Goal: Task Accomplishment & Management: Use online tool/utility

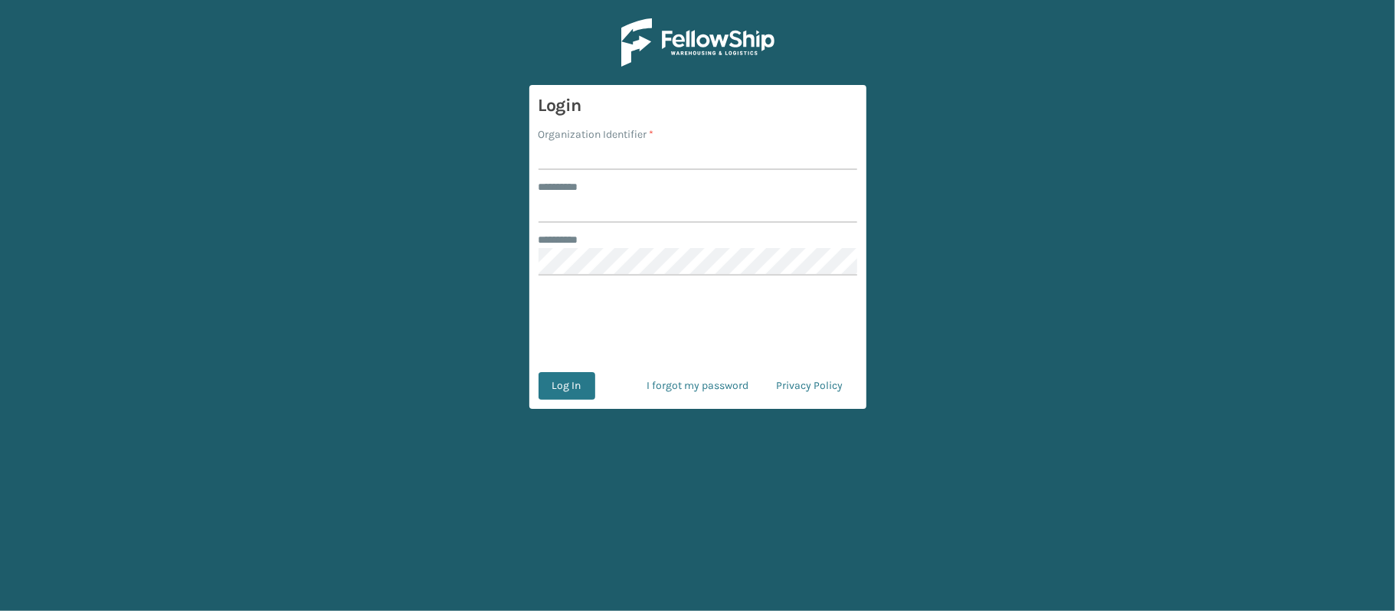
click at [768, 424] on main "Login Organization Identifier * ******** * ******** * Log In I forgot my passwo…" at bounding box center [697, 305] width 1395 height 611
click at [653, 138] on span "*" at bounding box center [652, 134] width 5 height 13
click at [653, 142] on input "Organization Identifier *" at bounding box center [698, 156] width 319 height 28
click at [621, 150] on input "Organization Identifier *" at bounding box center [698, 156] width 319 height 28
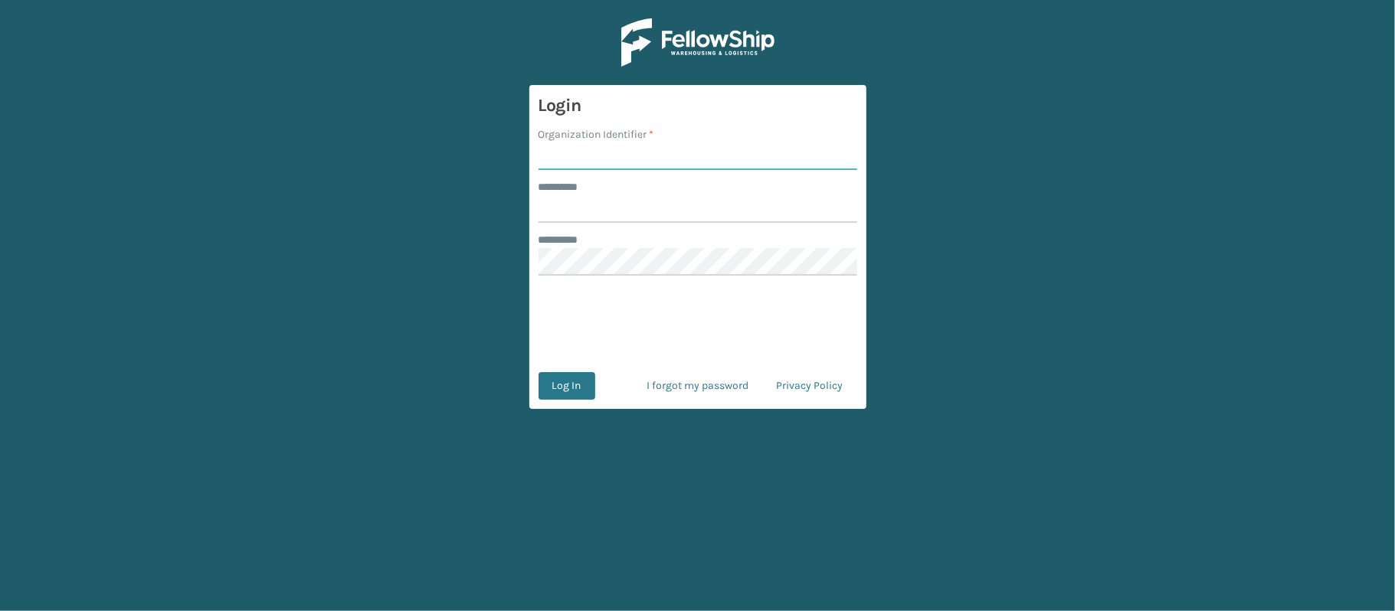
click at [621, 150] on input "Organization Identifier *" at bounding box center [698, 156] width 319 height 28
click at [565, 234] on label "******** *" at bounding box center [566, 240] width 54 height 16
click at [641, 136] on label "Organization Identifier *" at bounding box center [597, 134] width 116 height 16
click at [641, 142] on input "Organization Identifier *" at bounding box center [698, 156] width 319 height 28
click at [641, 136] on label "Organization Identifier *" at bounding box center [597, 134] width 116 height 16
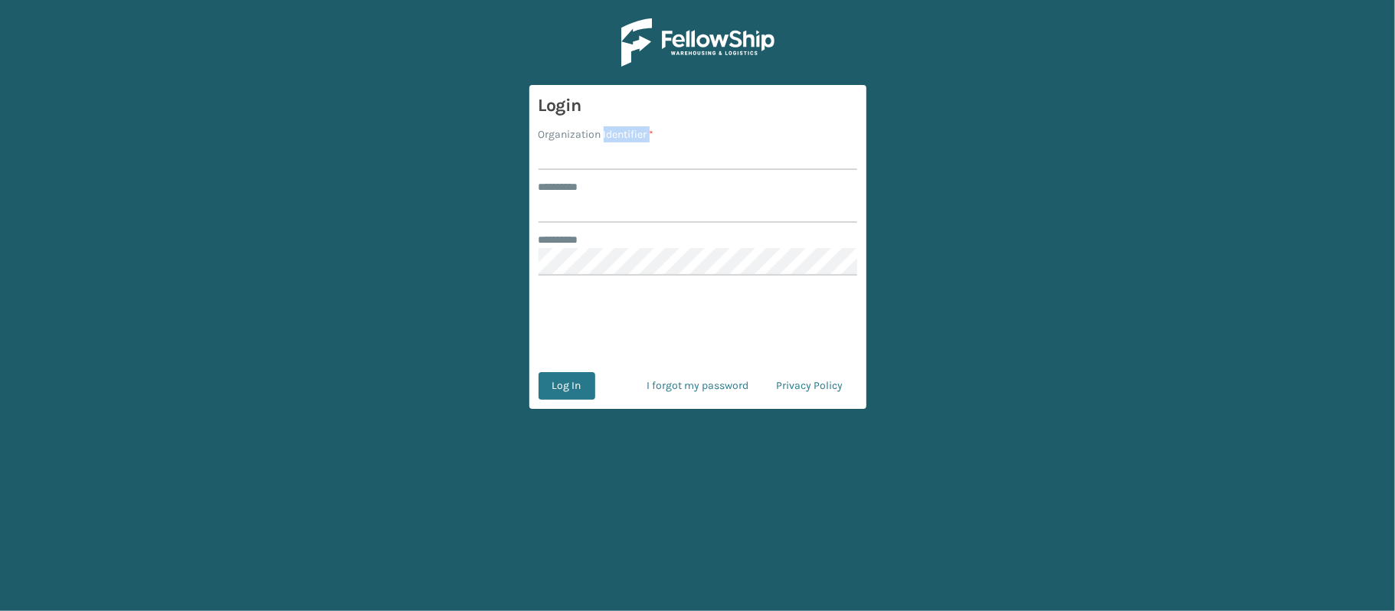
click at [641, 142] on input "Organization Identifier *" at bounding box center [698, 156] width 319 height 28
click at [614, 146] on input "Organization Identifier *" at bounding box center [698, 156] width 319 height 28
click at [545, 218] on input "******** *" at bounding box center [698, 209] width 319 height 28
drag, startPoint x: 574, startPoint y: 132, endPoint x: 567, endPoint y: 144, distance: 14.1
click at [567, 144] on div "Organization Identifier *" at bounding box center [698, 148] width 319 height 44
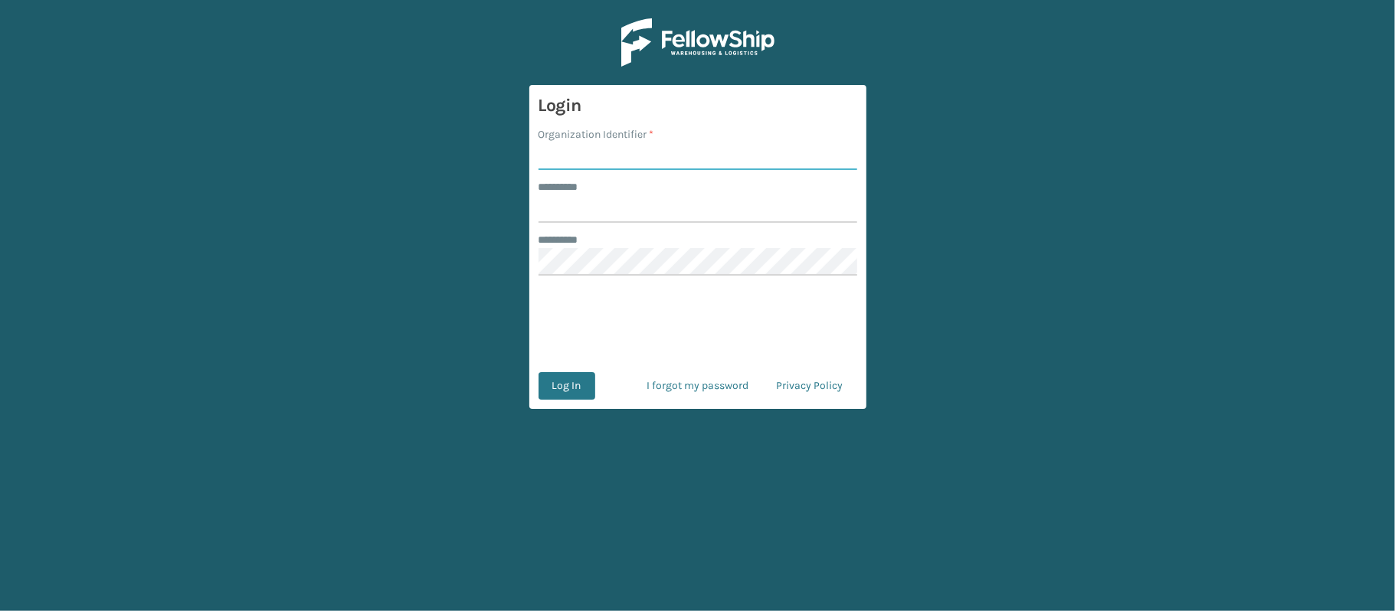
click at [567, 144] on input "Organization Identifier *" at bounding box center [698, 156] width 319 height 28
click at [572, 161] on input "Organization Identifier *" at bounding box center [698, 156] width 319 height 28
type input "[PERSON_NAME]"
click at [640, 215] on input "******** *" at bounding box center [698, 209] width 319 height 28
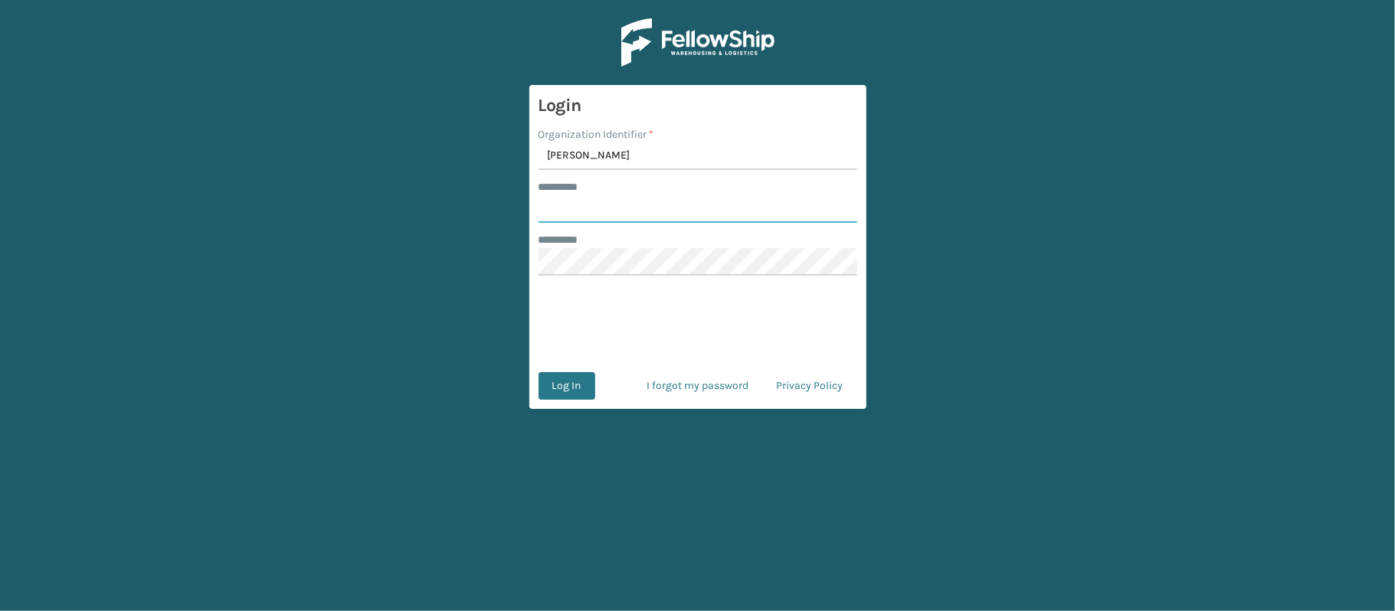
type input "******"
click at [575, 386] on button "Log In" at bounding box center [567, 386] width 57 height 28
click at [558, 160] on input "Organization Identifier *" at bounding box center [698, 156] width 319 height 28
type input "[PERSON_NAME]"
click at [637, 215] on input "******** *" at bounding box center [698, 209] width 319 height 28
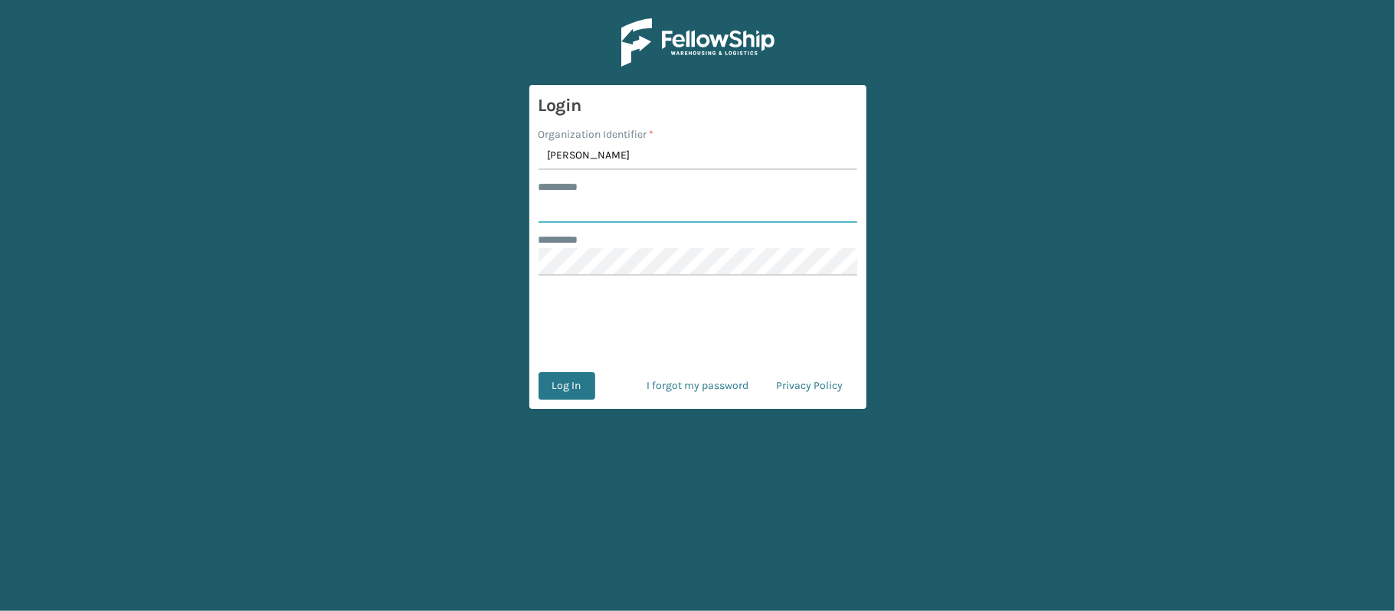
type input "******"
click at [565, 394] on button "Log In" at bounding box center [567, 386] width 57 height 28
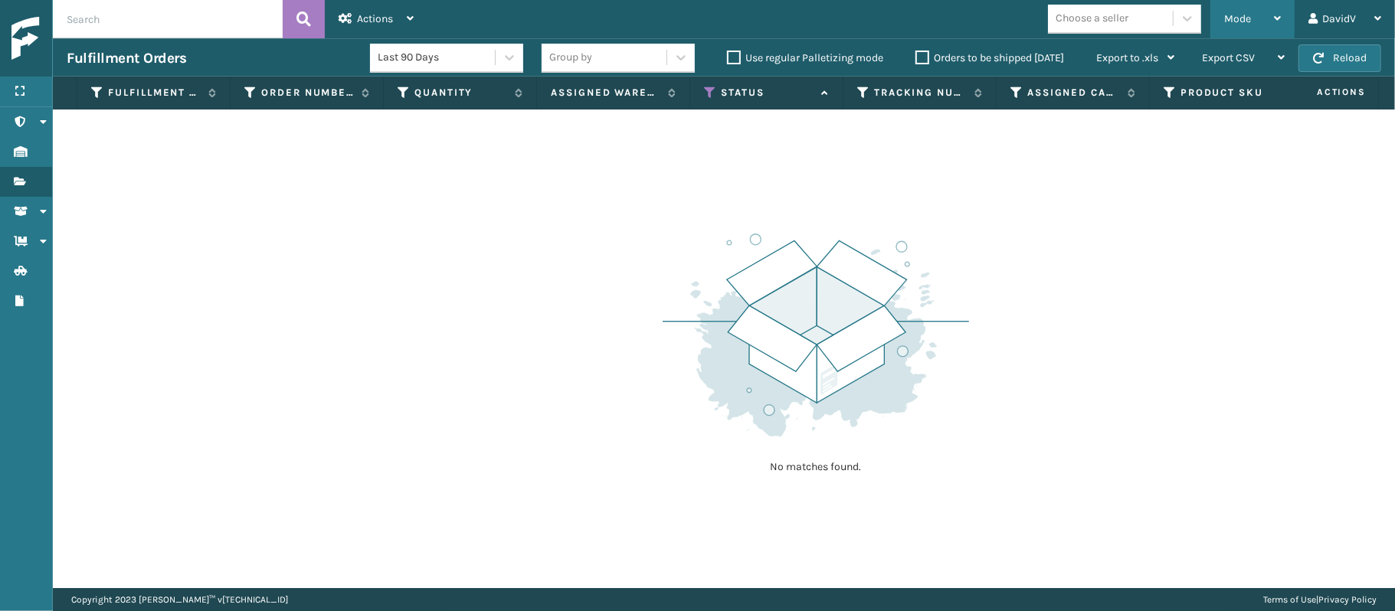
click at [1266, 23] on div "Mode" at bounding box center [1252, 19] width 57 height 38
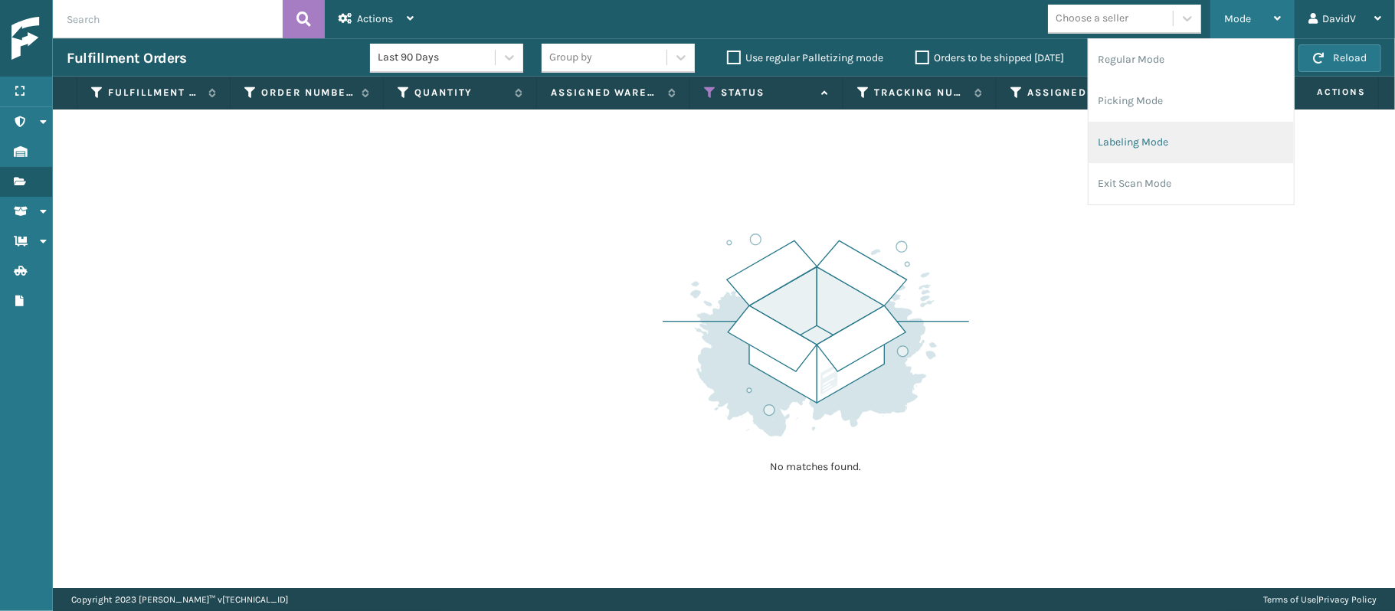
click at [1165, 142] on li "Labeling Mode" at bounding box center [1191, 142] width 205 height 41
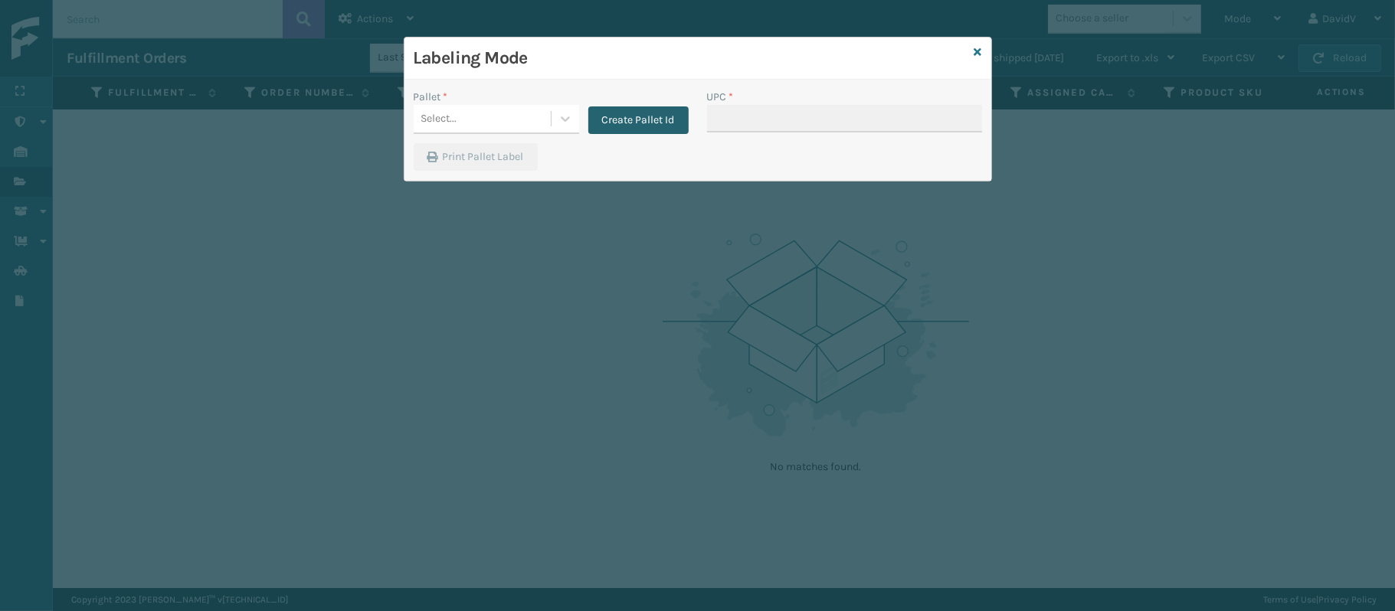
click at [634, 120] on button "Create Pallet Id" at bounding box center [638, 120] width 100 height 28
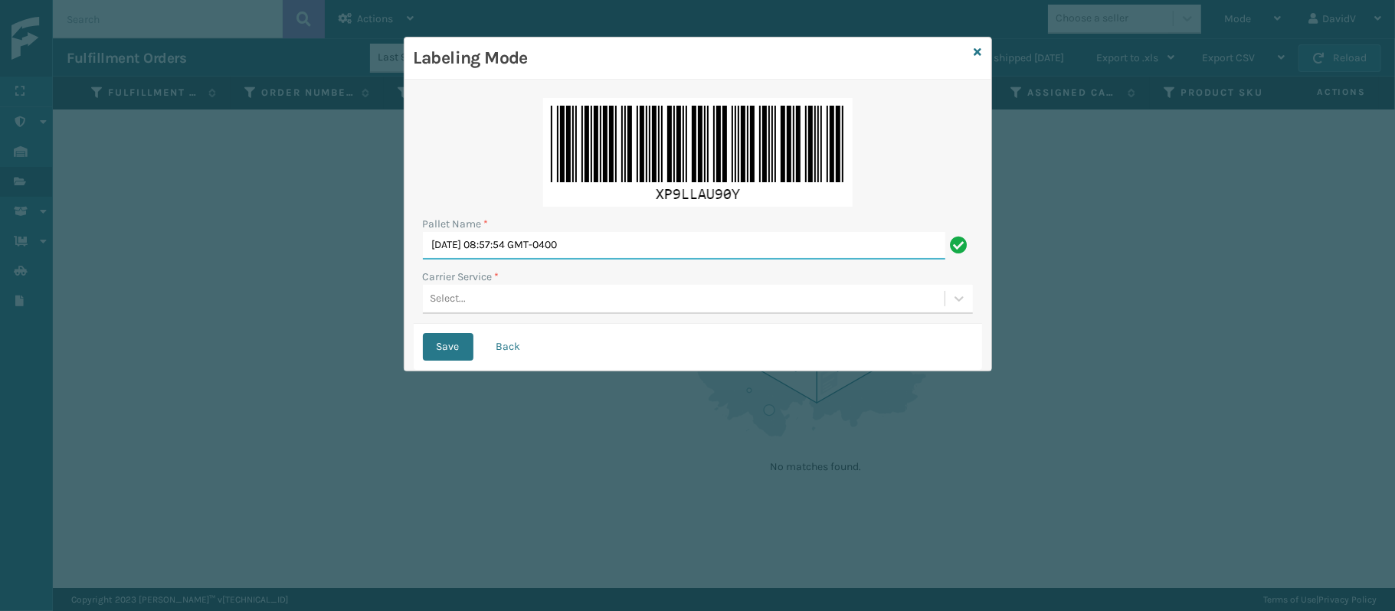
click at [493, 242] on input "[DATE] 08:57:54 GMT-0400" at bounding box center [684, 246] width 522 height 28
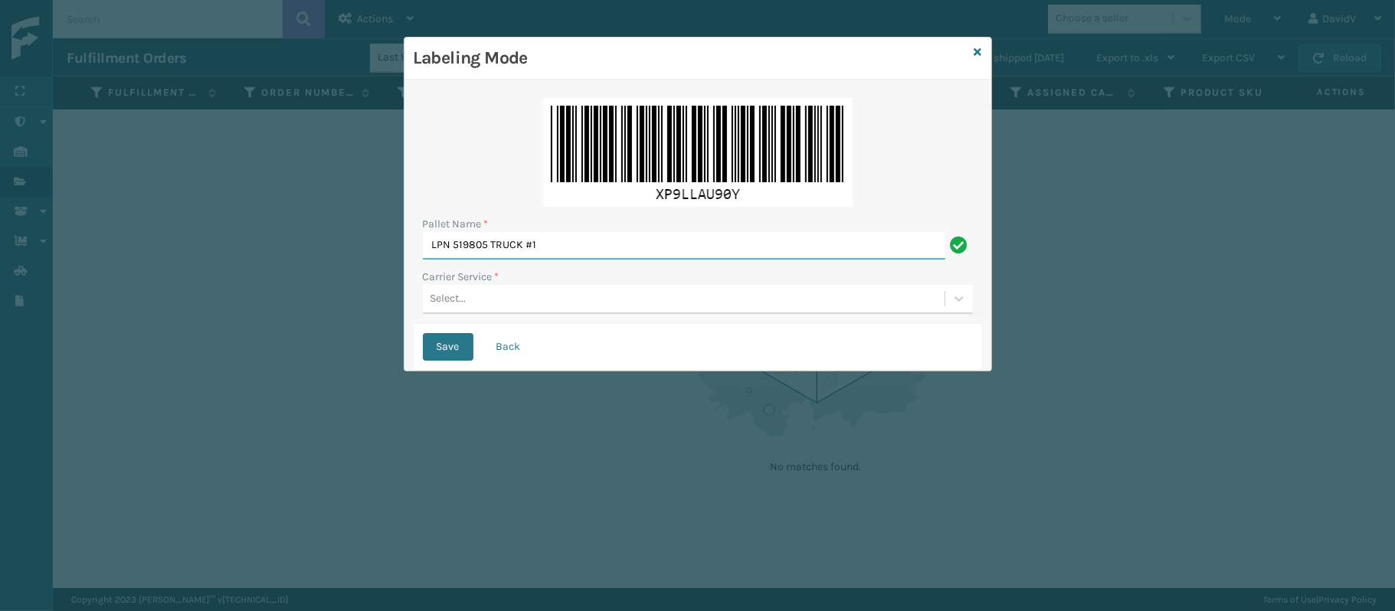
type input "LPN 519805 TRUCK #1"
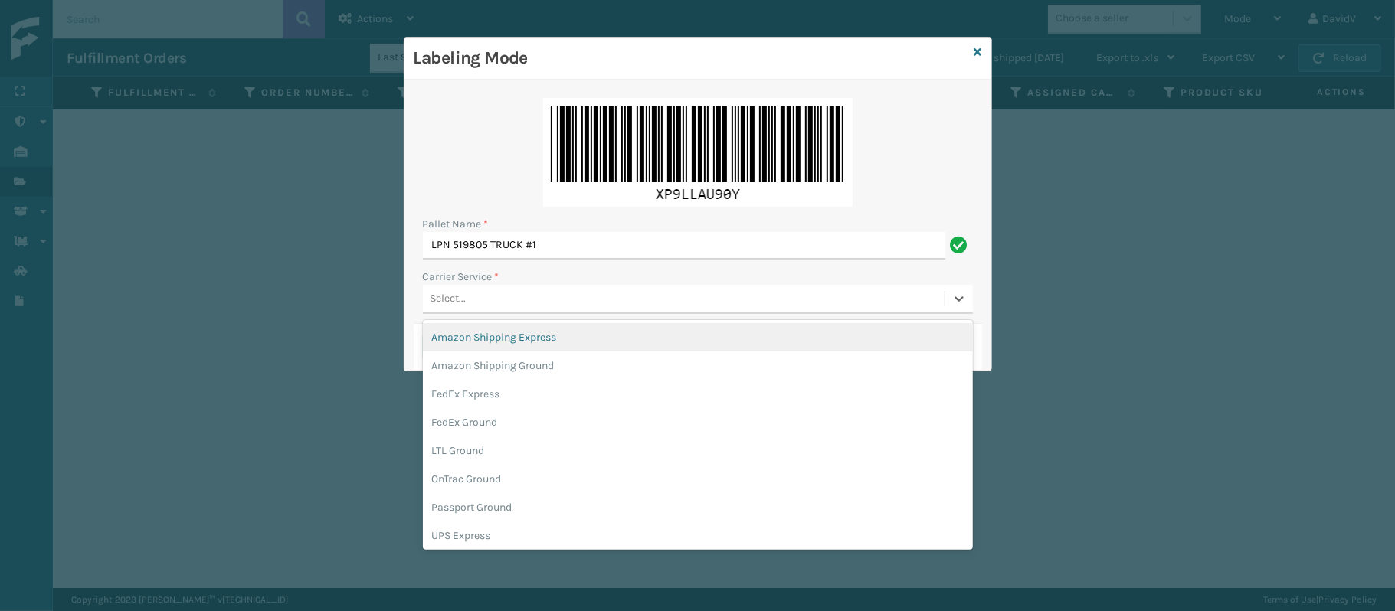
click at [463, 308] on div "Select..." at bounding box center [684, 299] width 522 height 25
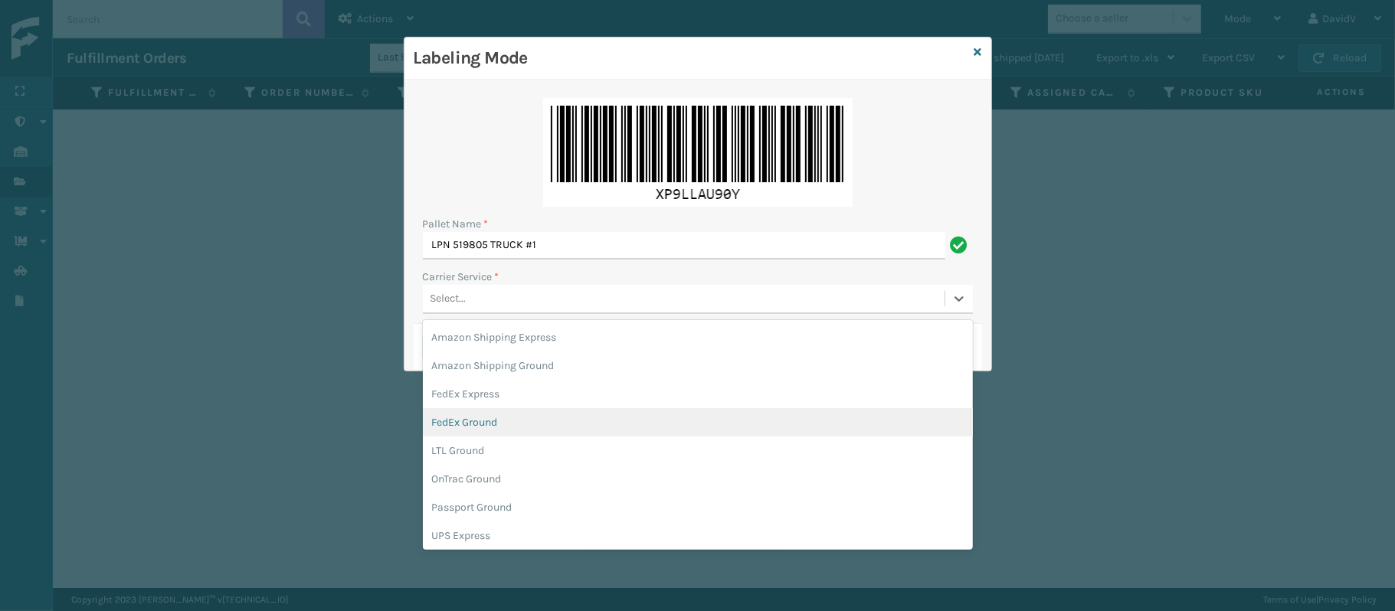
click at [519, 418] on div "FedEx Ground" at bounding box center [698, 422] width 550 height 28
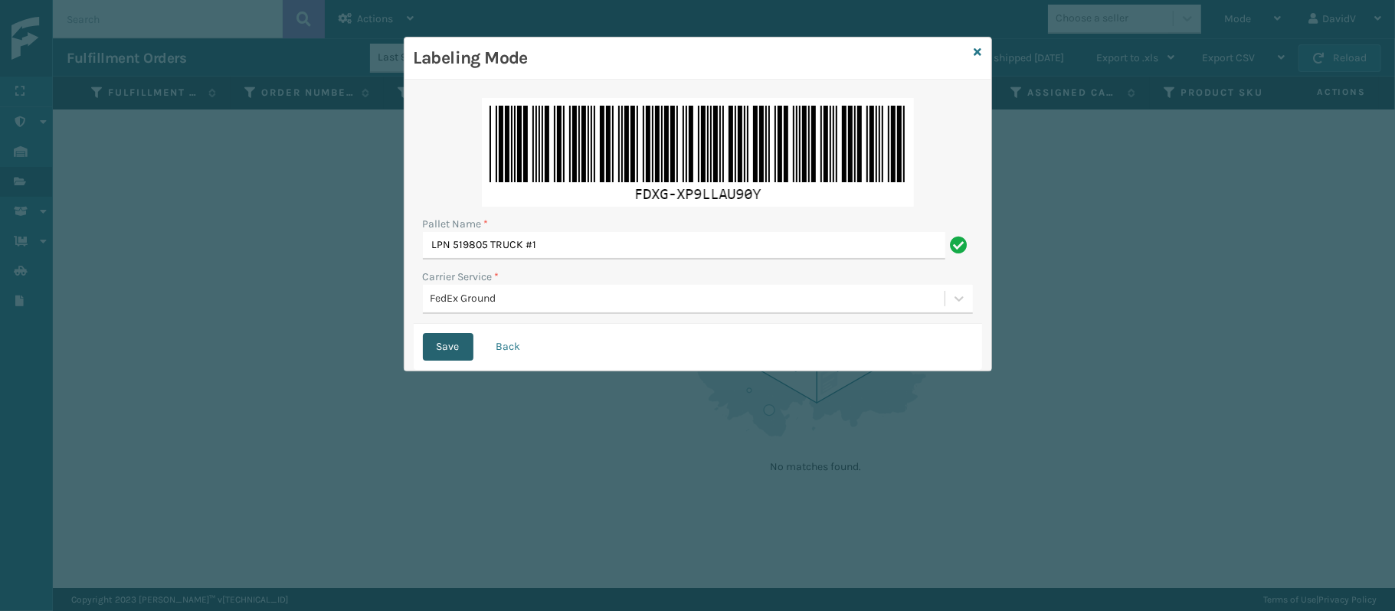
click at [424, 354] on button "Save" at bounding box center [448, 347] width 51 height 28
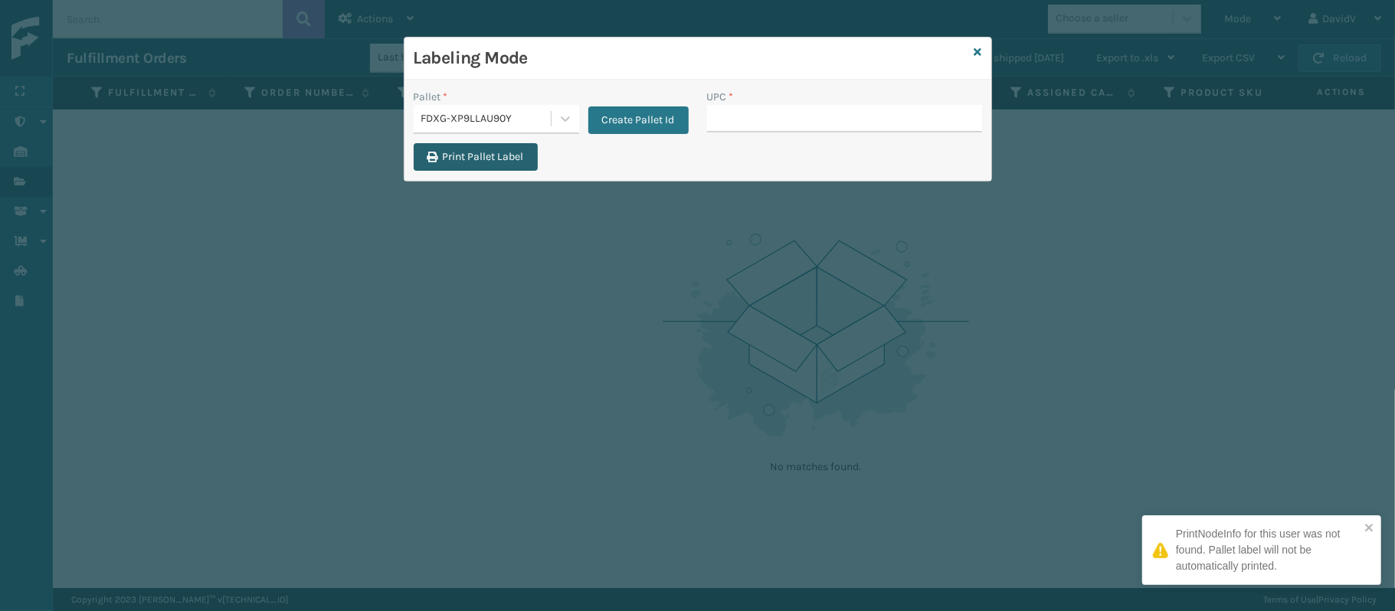
click at [477, 161] on button "Print Pallet Label" at bounding box center [476, 157] width 124 height 28
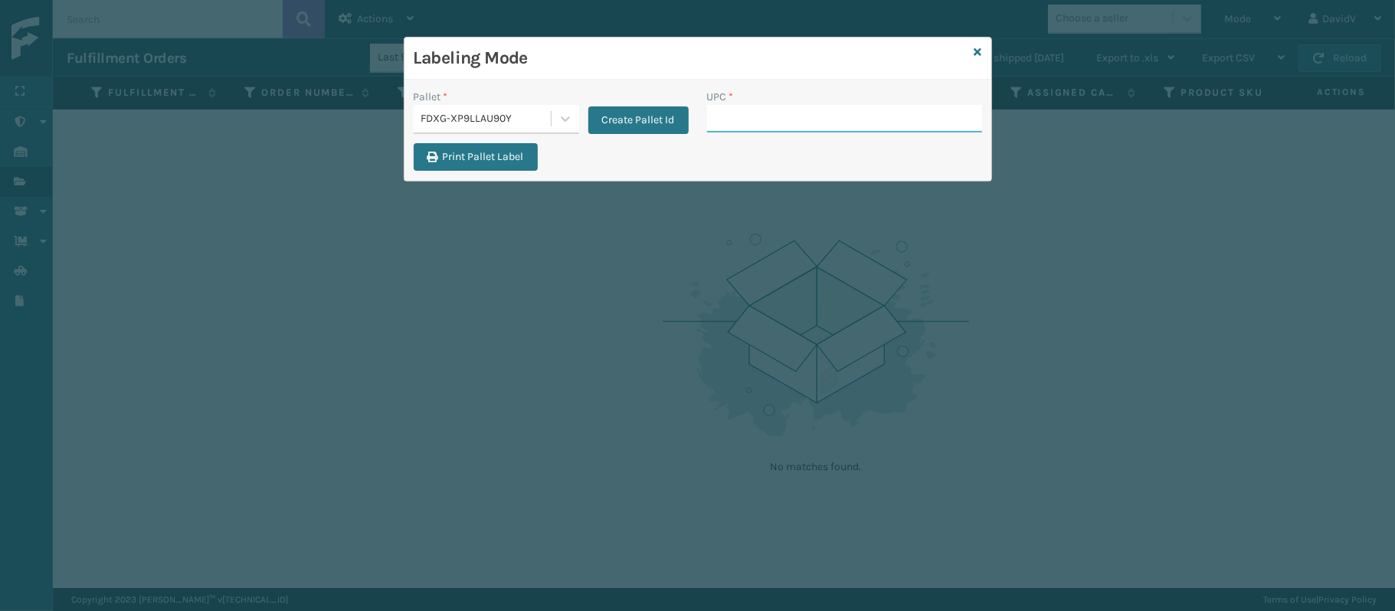
click at [820, 126] on input "UPC *" at bounding box center [844, 119] width 275 height 28
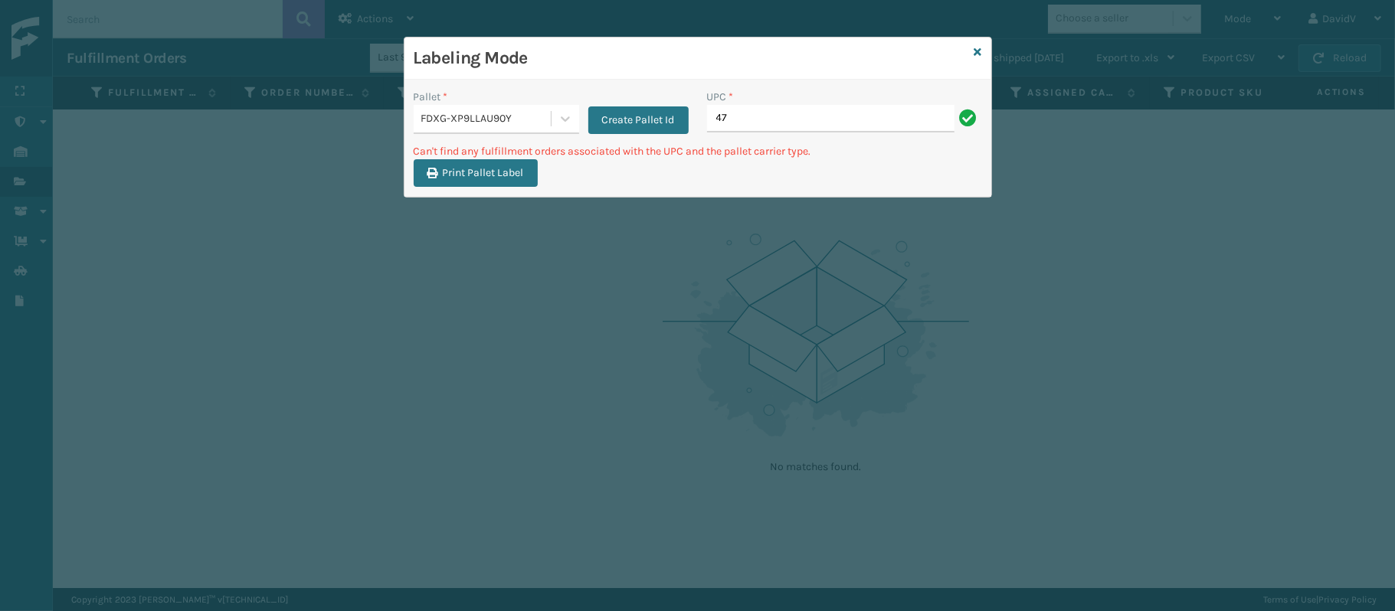
type input "4"
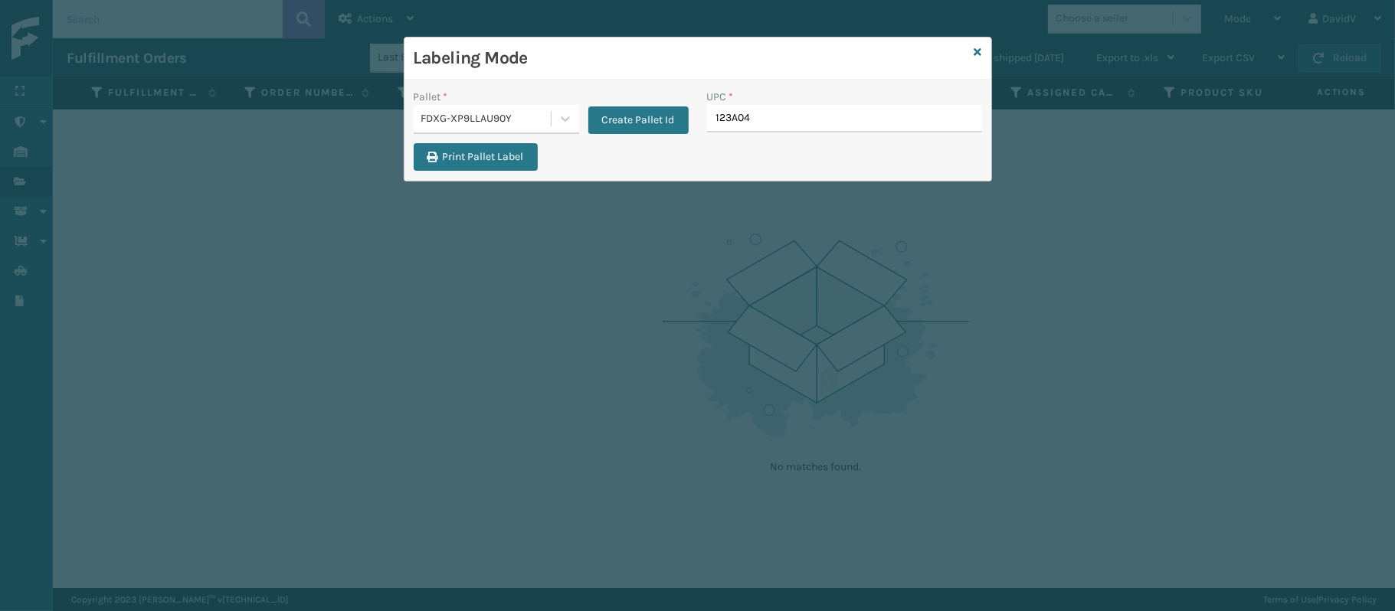
type input "123A046"
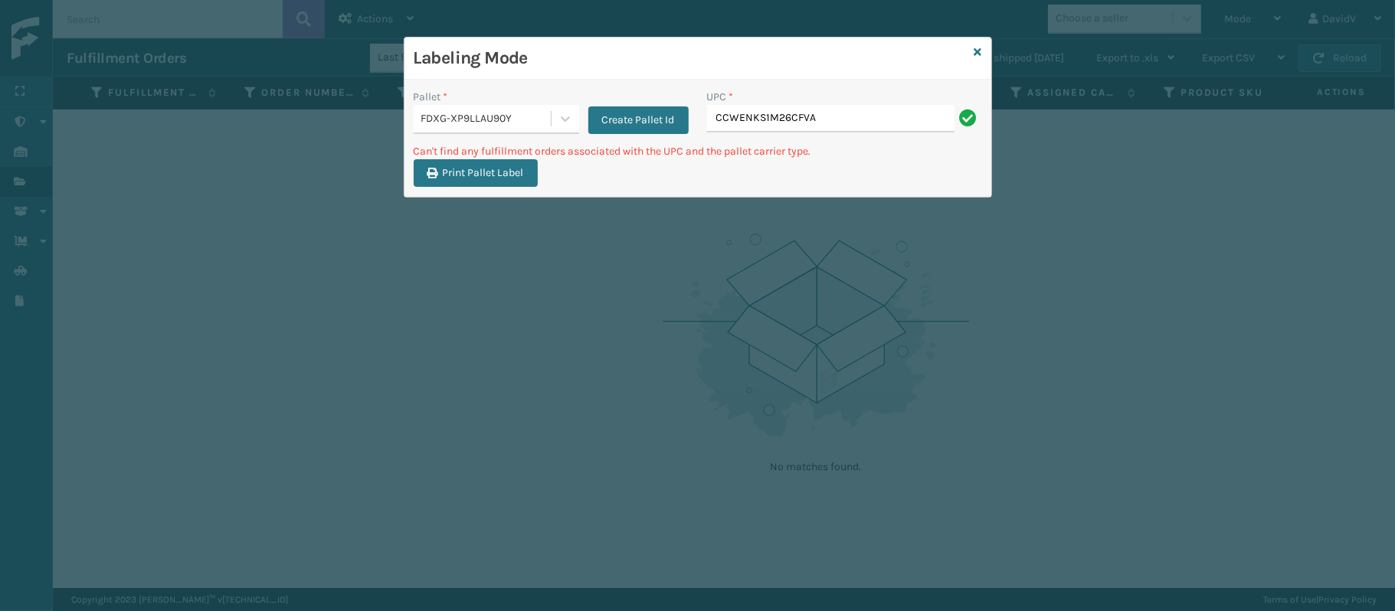
type input "CCWENKS1M26CFVA"
type input "4"
type input "CCWENKS1M26CFVA"
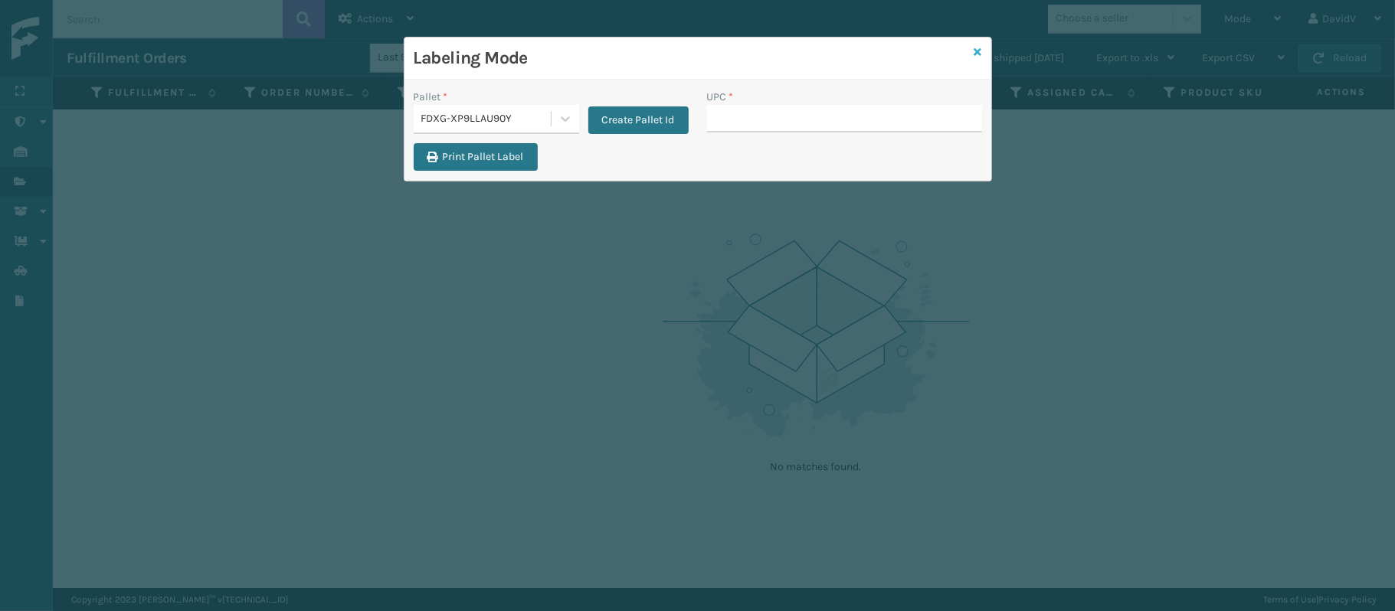
click at [978, 53] on icon at bounding box center [978, 52] width 8 height 11
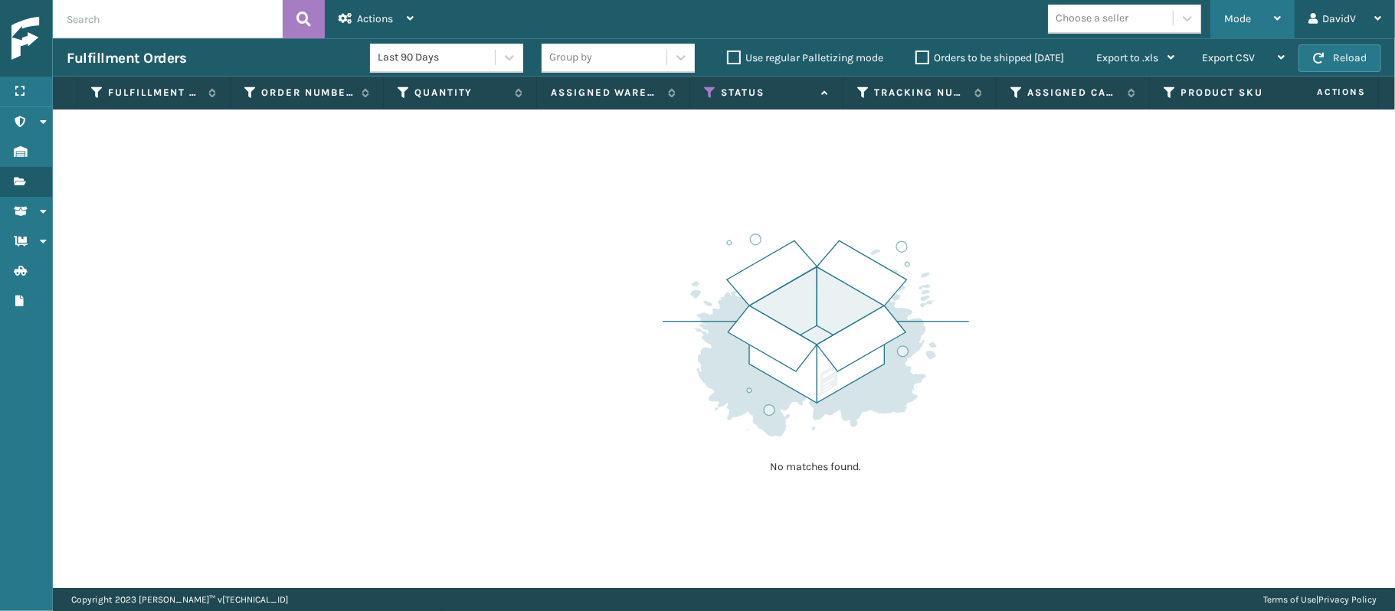
click at [1235, 11] on div "Mode" at bounding box center [1252, 19] width 57 height 38
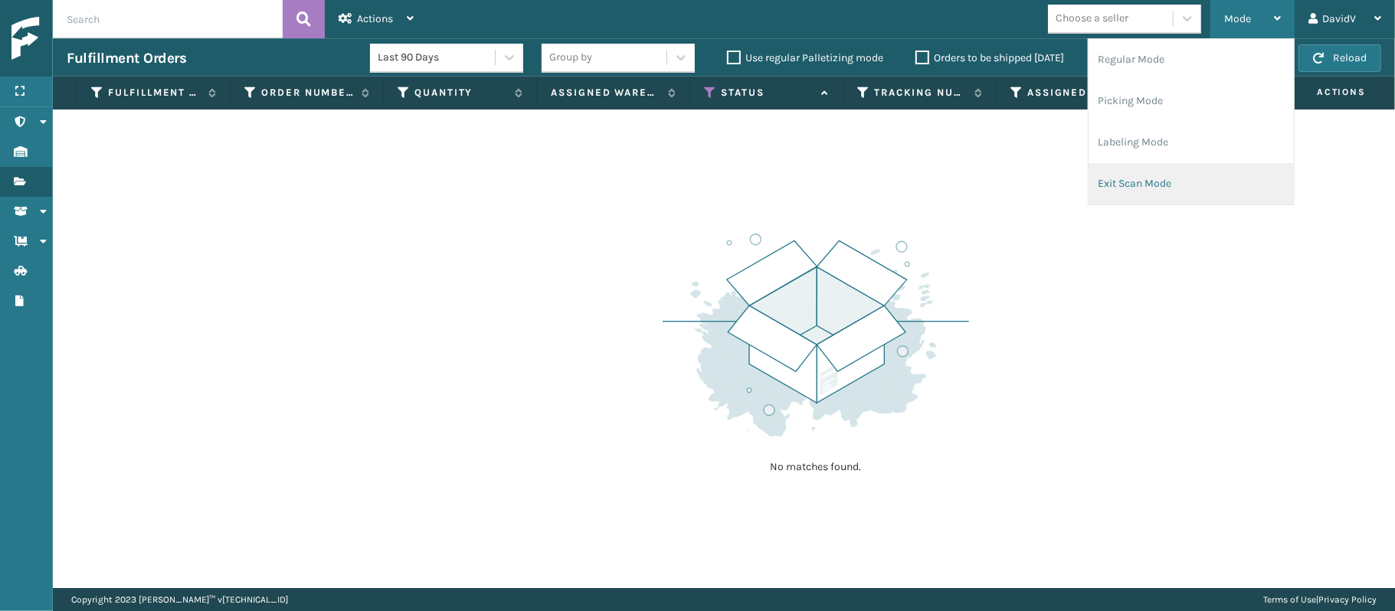
click at [1126, 179] on li "Exit Scan Mode" at bounding box center [1191, 183] width 205 height 41
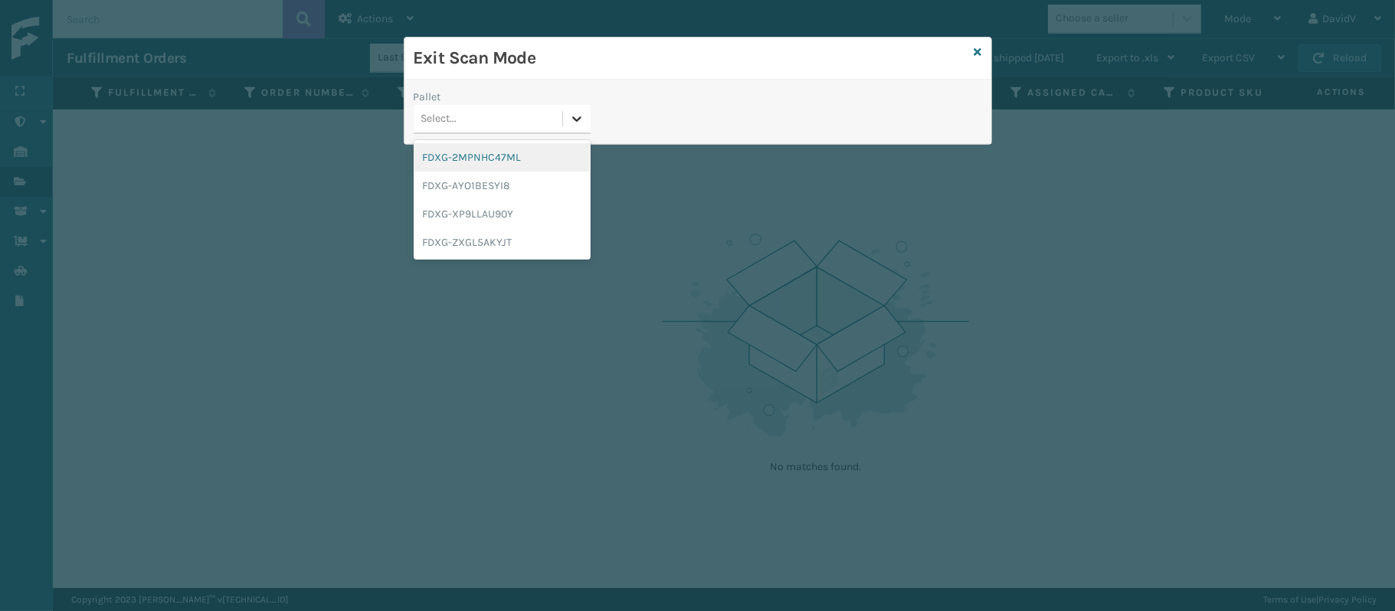
click at [573, 116] on icon at bounding box center [576, 118] width 15 height 15
click at [496, 206] on div "FDXG-XP9LLAU90Y" at bounding box center [502, 214] width 177 height 28
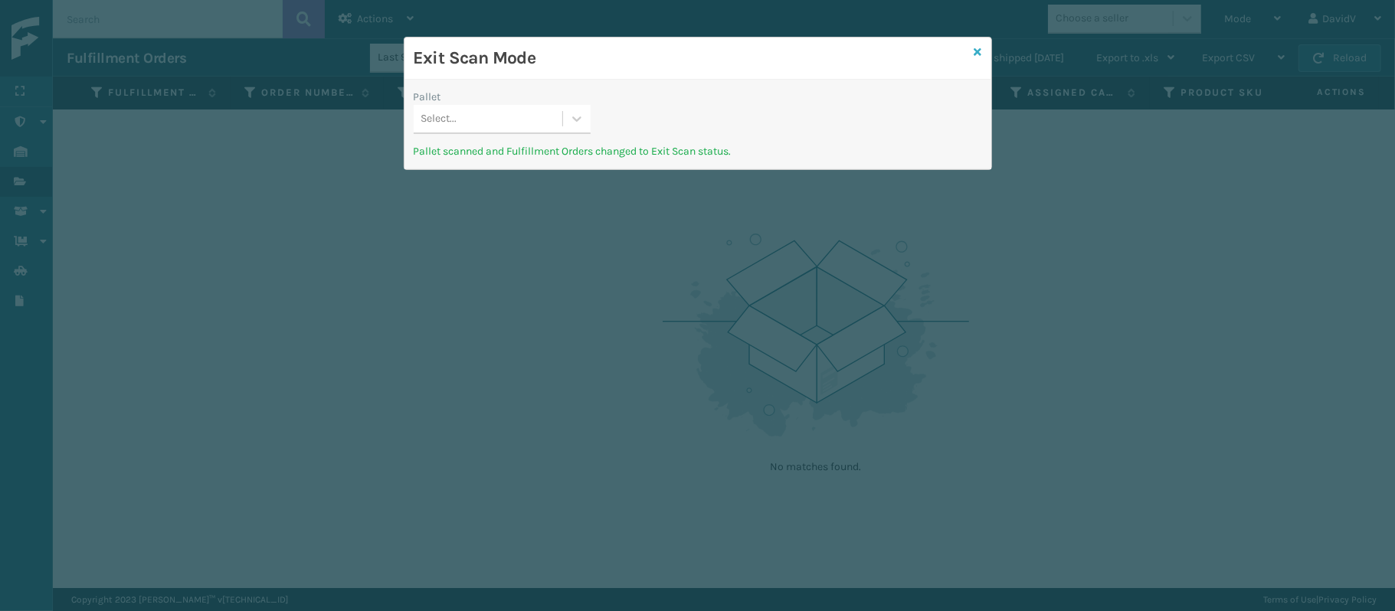
click at [975, 47] on icon at bounding box center [978, 52] width 8 height 11
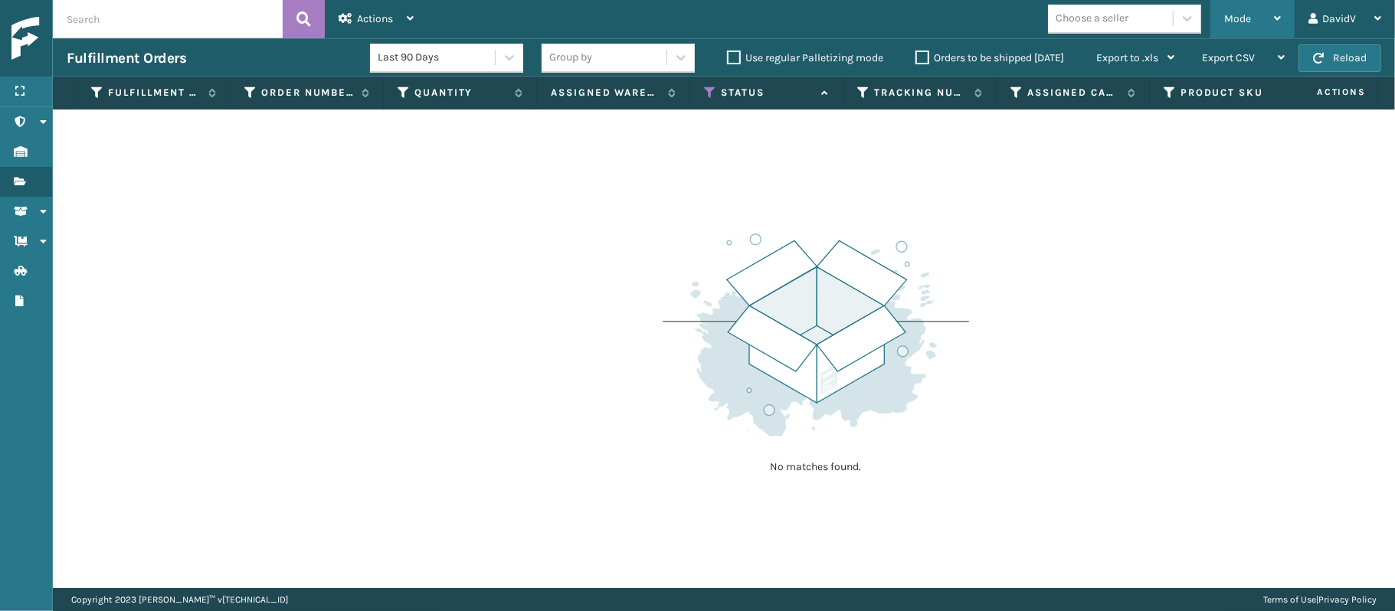
click at [1266, 32] on div "Mode" at bounding box center [1252, 19] width 57 height 38
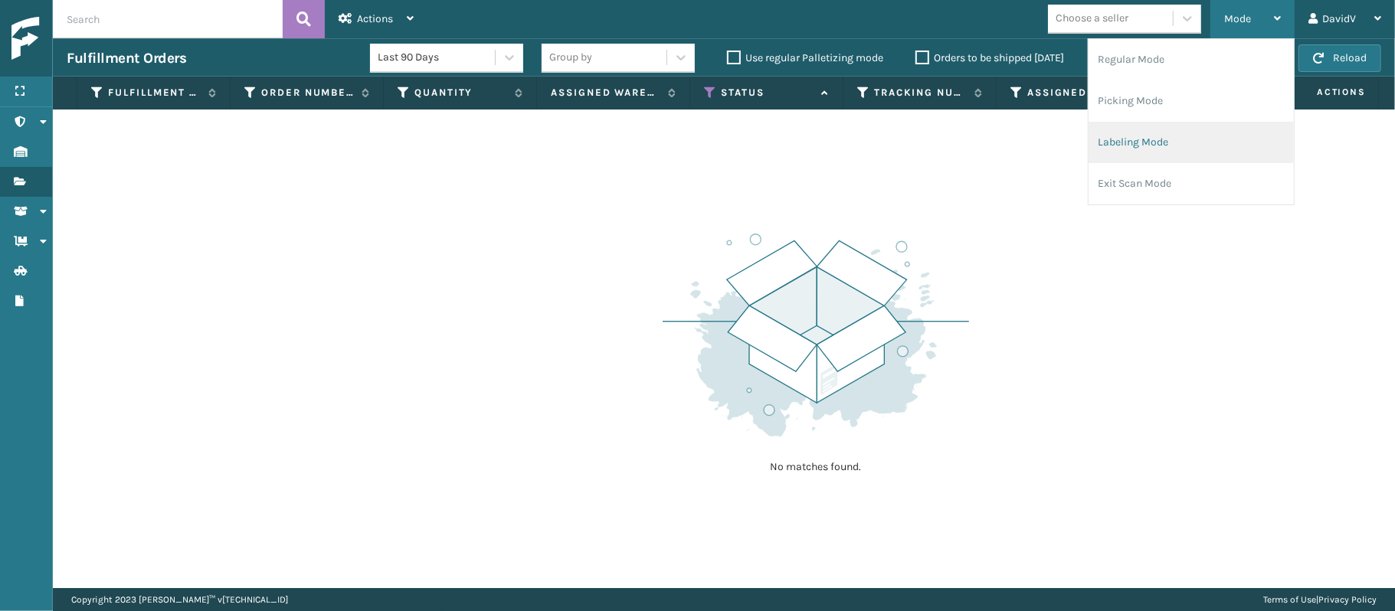
click at [1163, 148] on li "Labeling Mode" at bounding box center [1191, 142] width 205 height 41
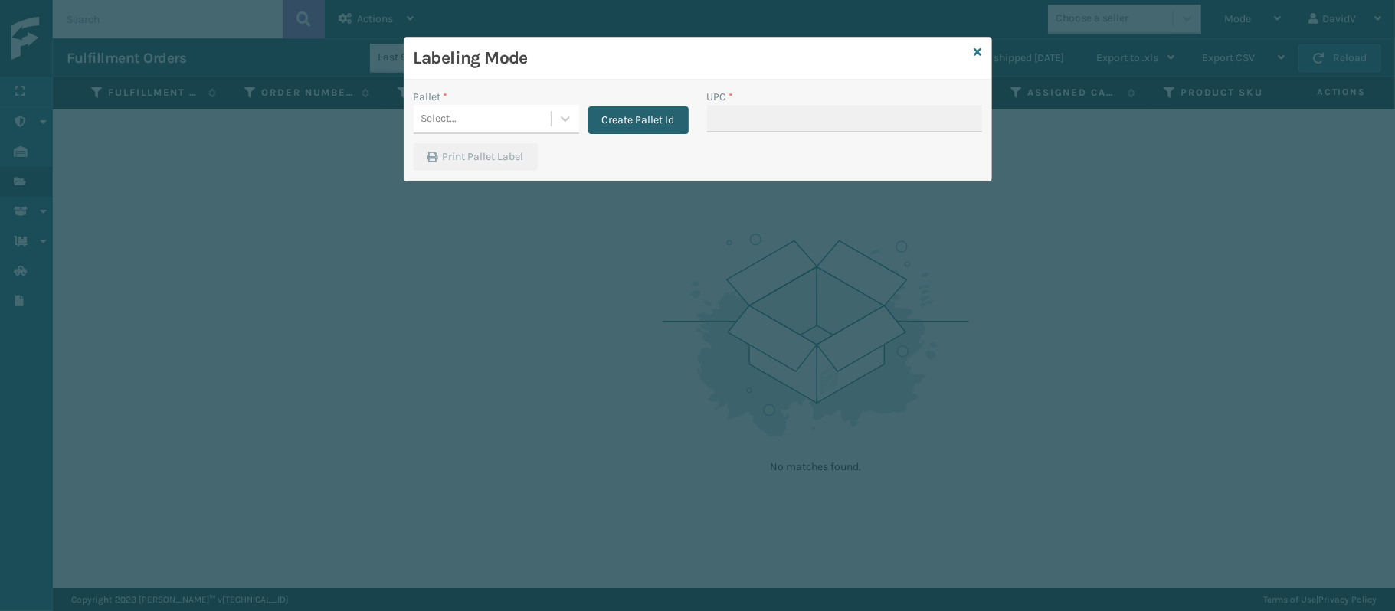
click at [645, 132] on button "Create Pallet Id" at bounding box center [638, 120] width 100 height 28
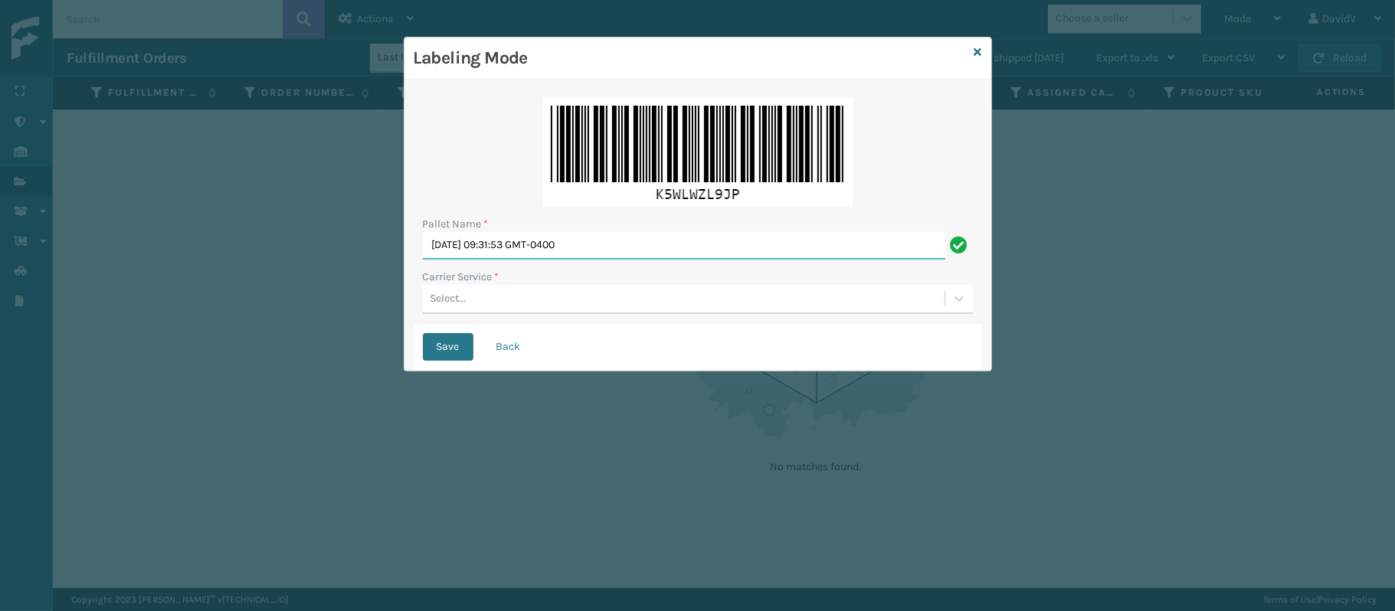
click at [573, 256] on input "[DATE] 09:31:53 GMT-0400" at bounding box center [684, 246] width 522 height 28
click at [573, 256] on input "Pallet Name *" at bounding box center [698, 246] width 550 height 28
type input "LPN 519801 TRUCK #1"
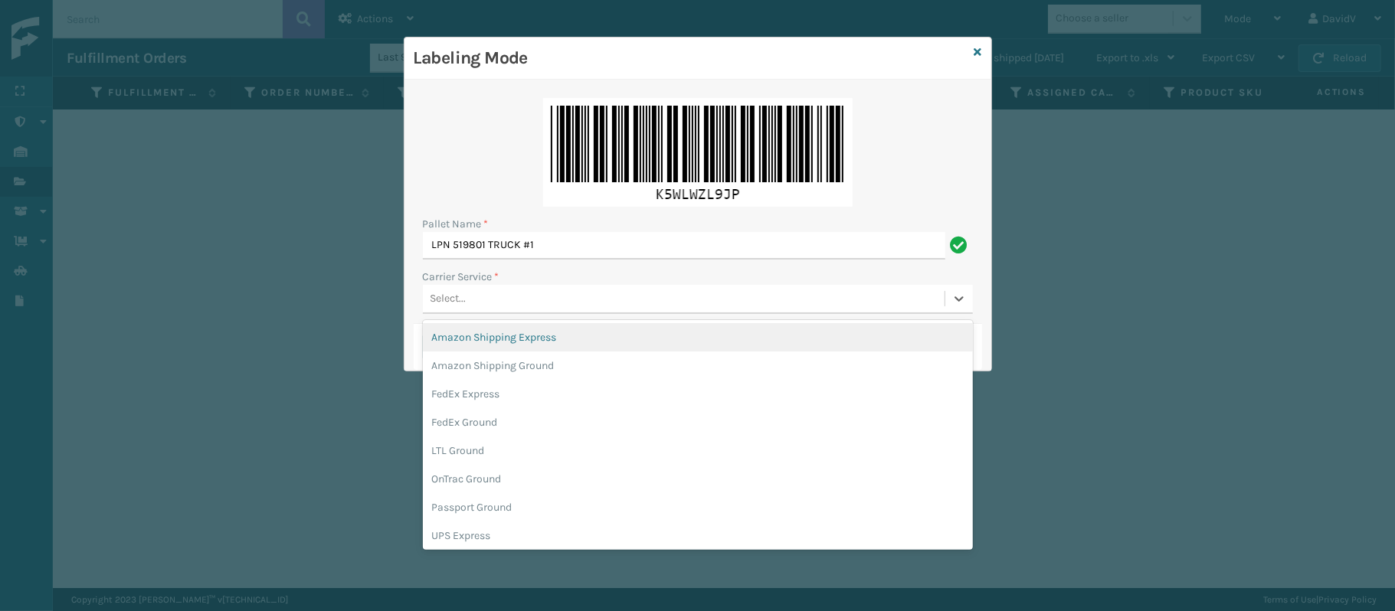
click at [488, 287] on div "Select..." at bounding box center [684, 299] width 522 height 25
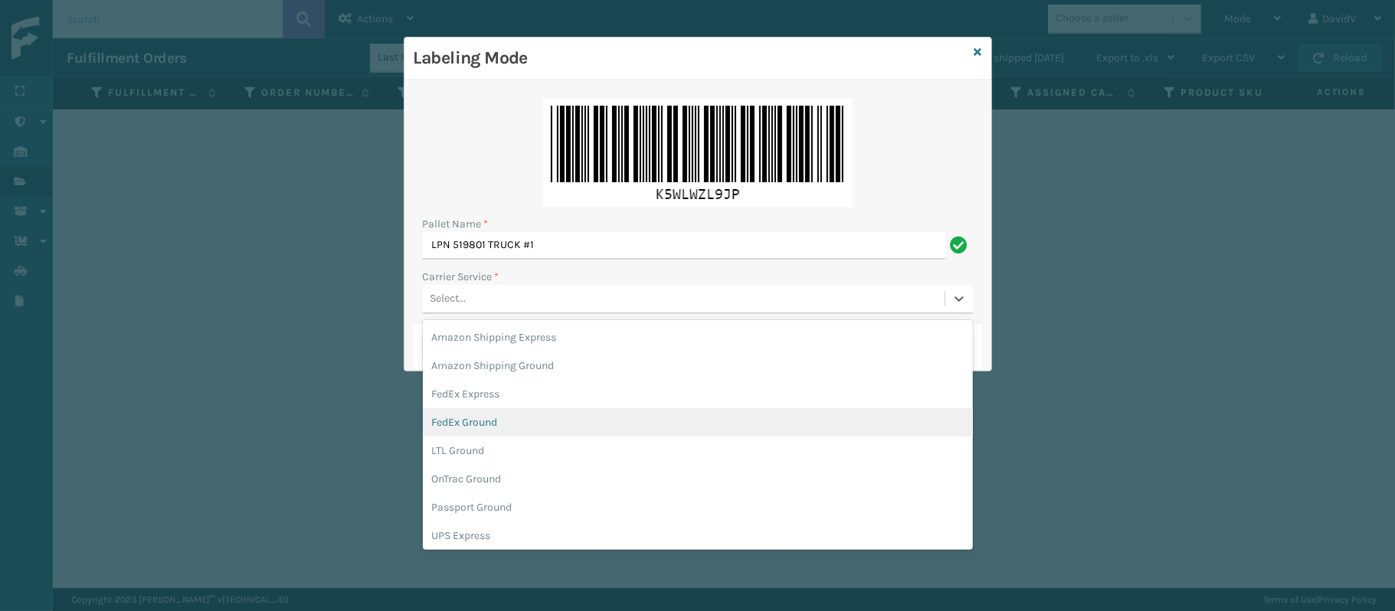
click at [451, 435] on div "FedEx Ground" at bounding box center [698, 422] width 550 height 28
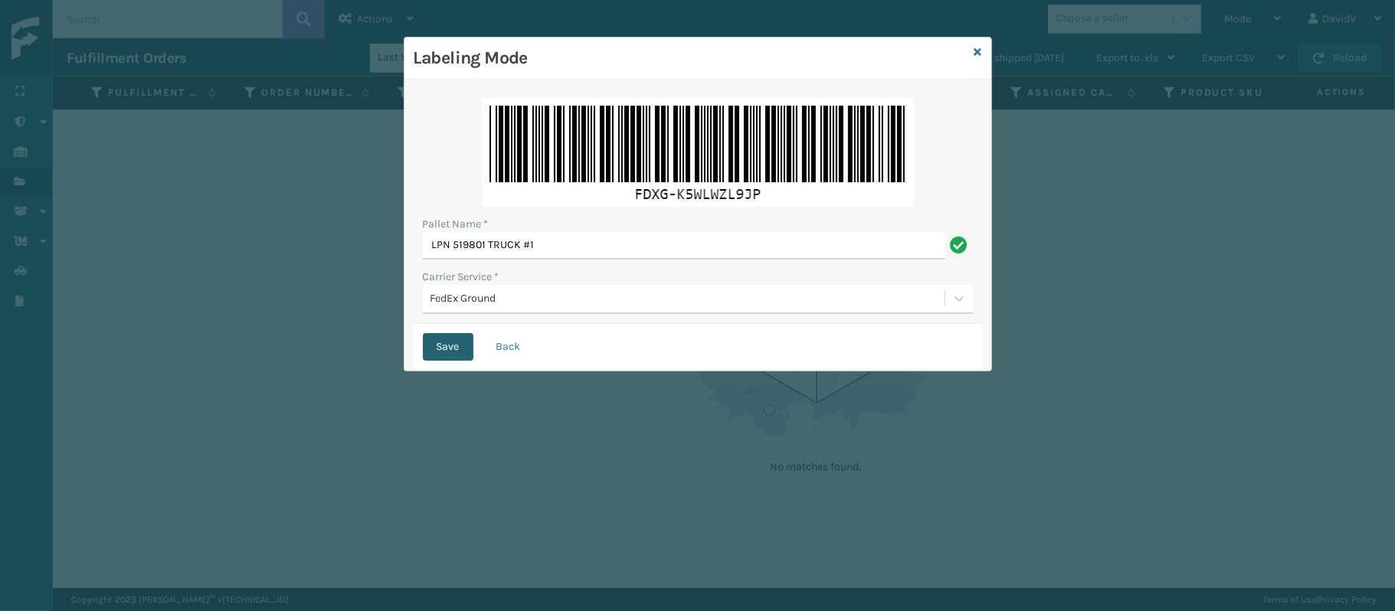
click at [446, 348] on button "Save" at bounding box center [448, 347] width 51 height 28
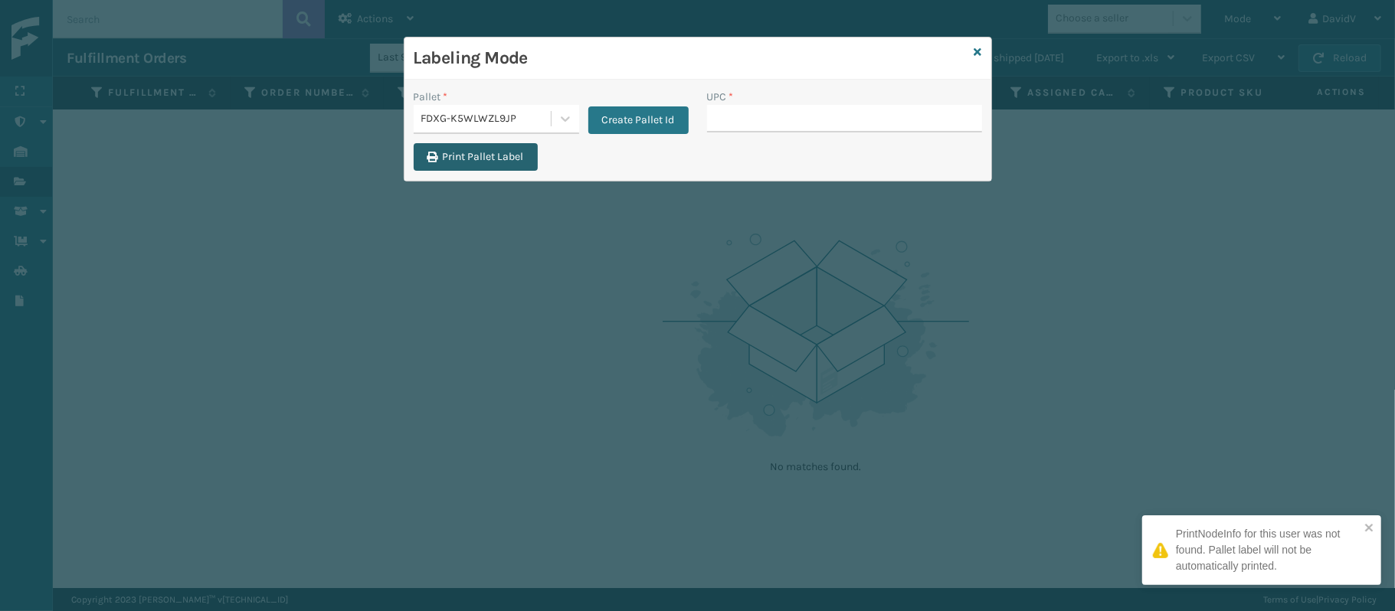
click at [493, 165] on button "Print Pallet Label" at bounding box center [476, 157] width 124 height 28
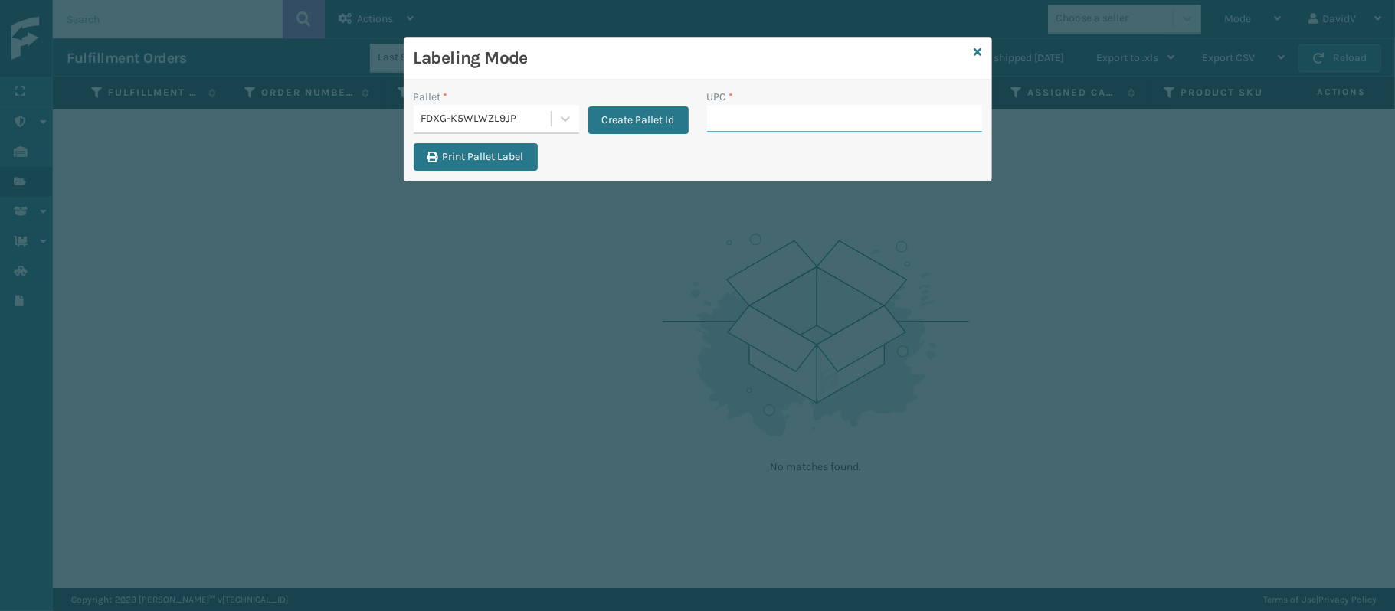
click at [798, 123] on input "UPC *" at bounding box center [844, 119] width 275 height 28
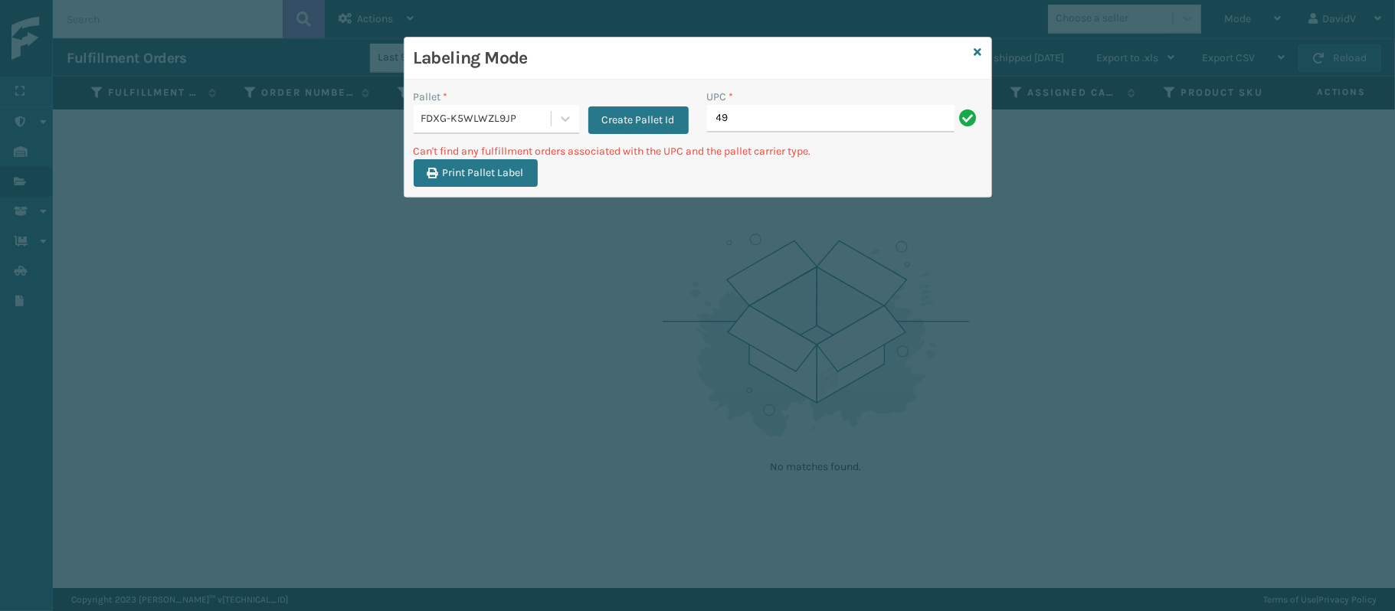
type input "4"
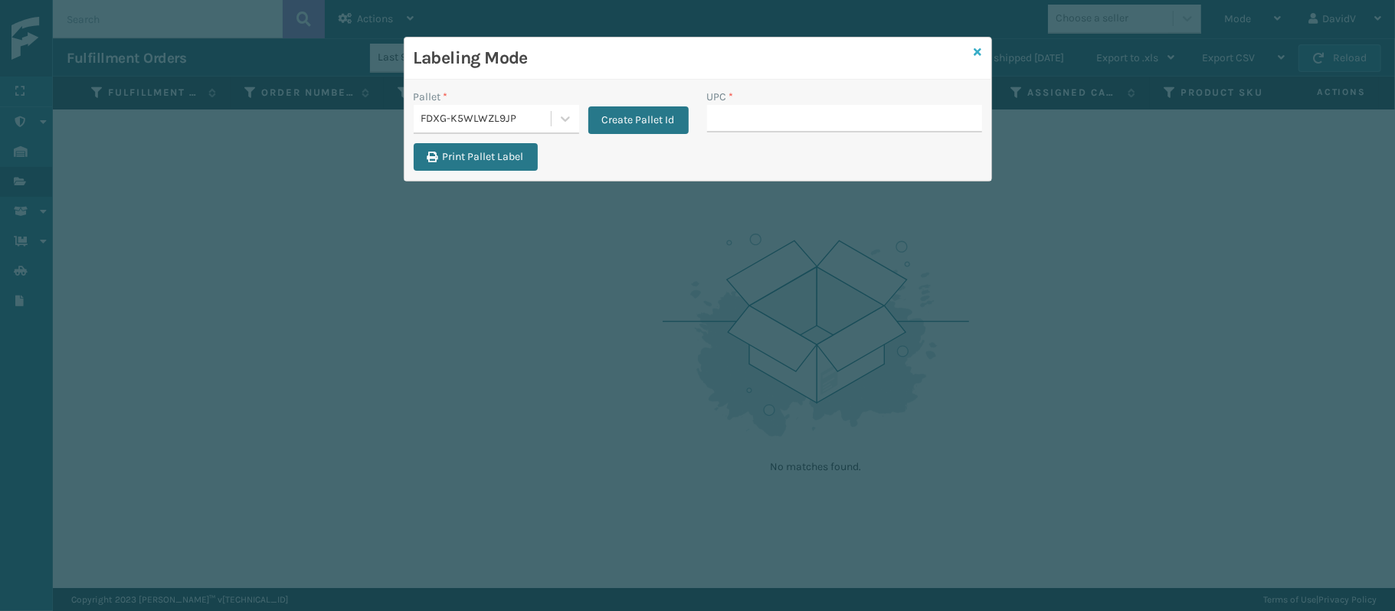
click at [974, 53] on icon at bounding box center [978, 52] width 8 height 11
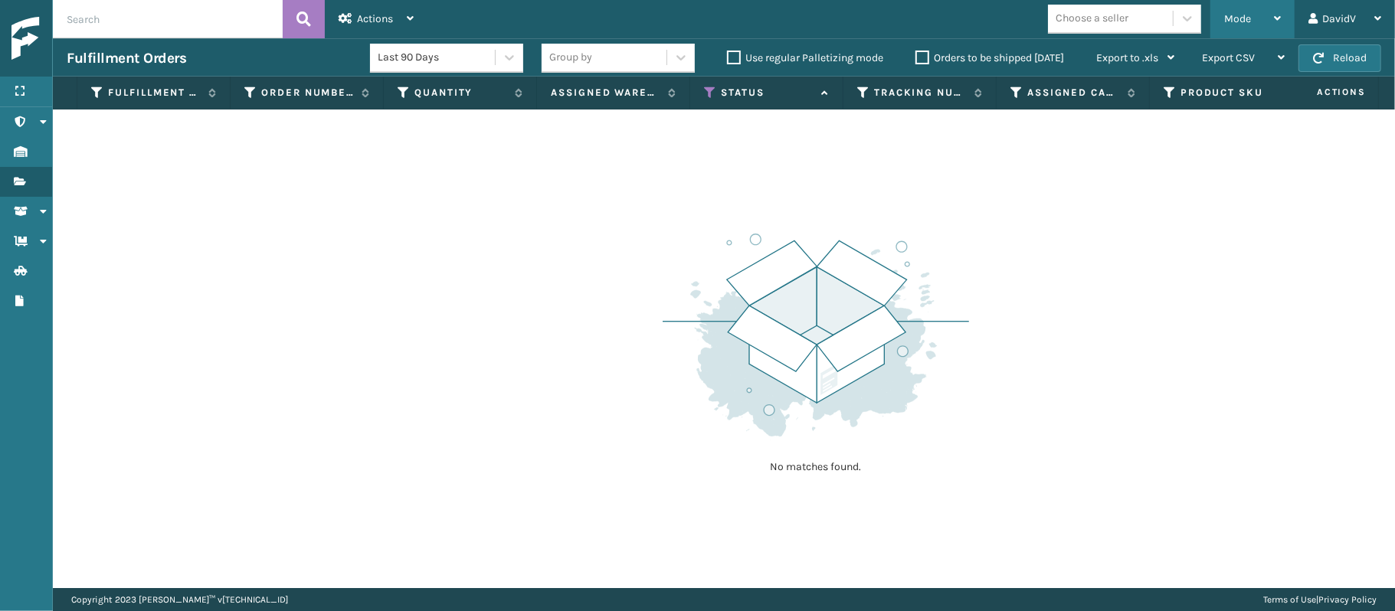
click at [1260, 2] on div "Mode" at bounding box center [1252, 19] width 57 height 38
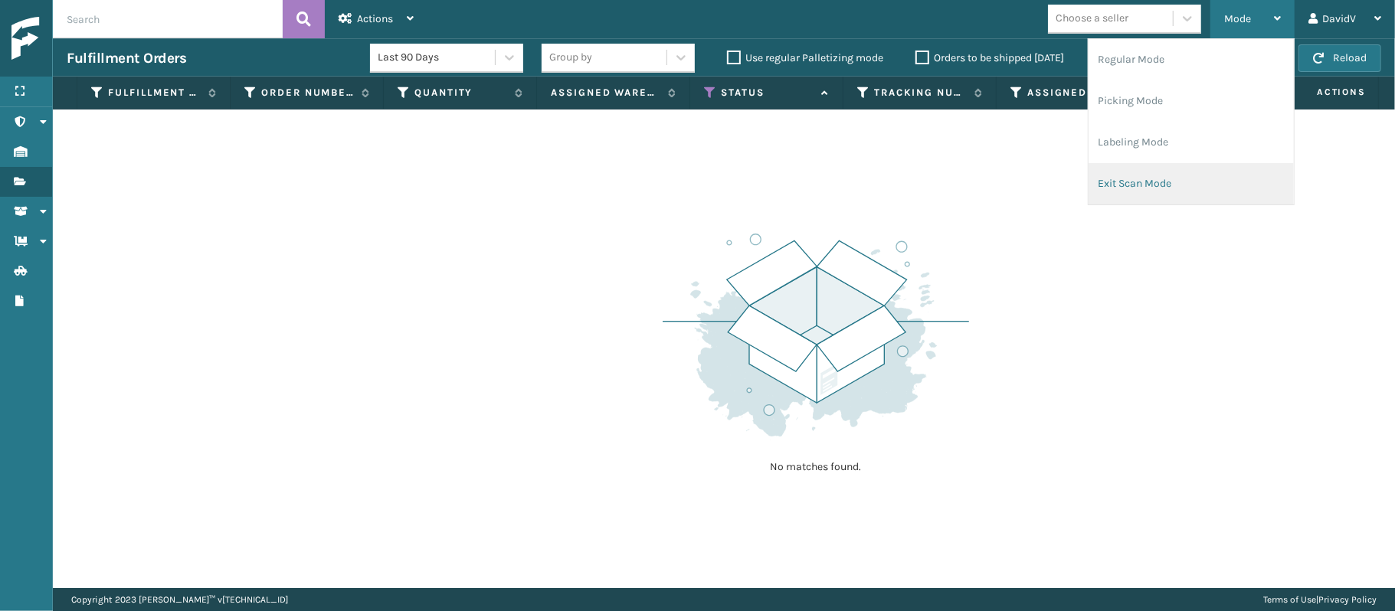
click at [1131, 196] on li "Exit Scan Mode" at bounding box center [1191, 183] width 205 height 41
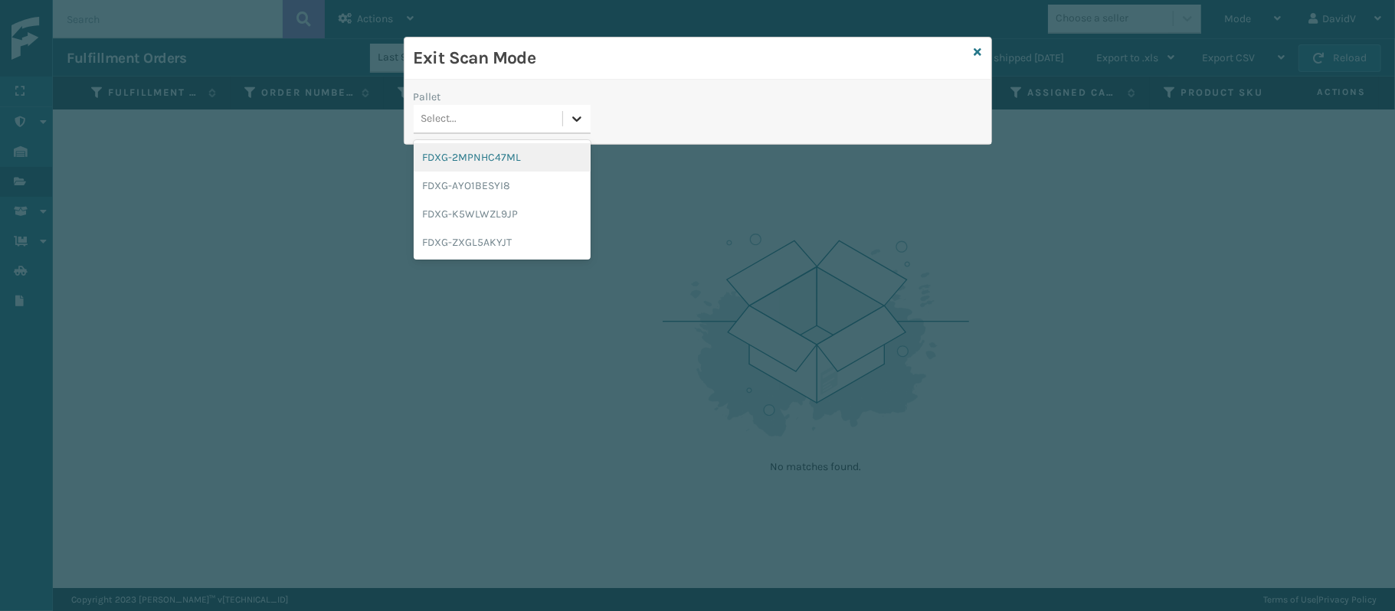
click at [574, 121] on icon at bounding box center [576, 118] width 15 height 15
click at [503, 212] on div "FDXG-K5WLWZL9JP" at bounding box center [502, 214] width 177 height 28
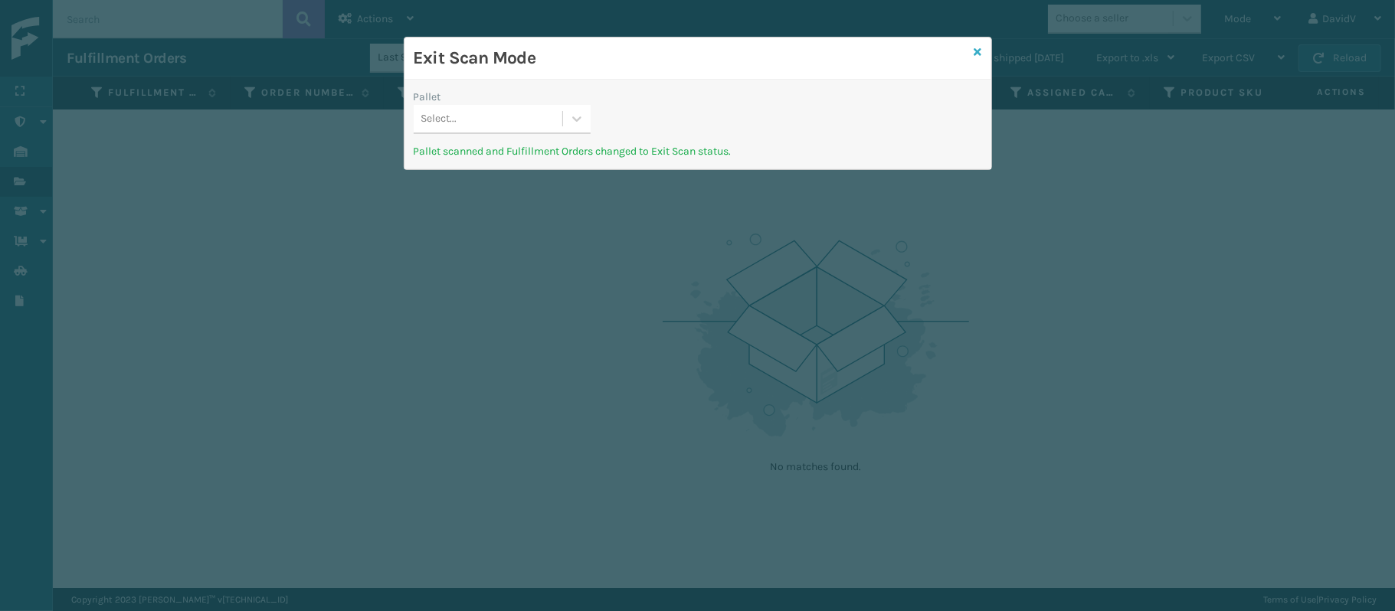
click at [978, 51] on icon at bounding box center [978, 52] width 8 height 11
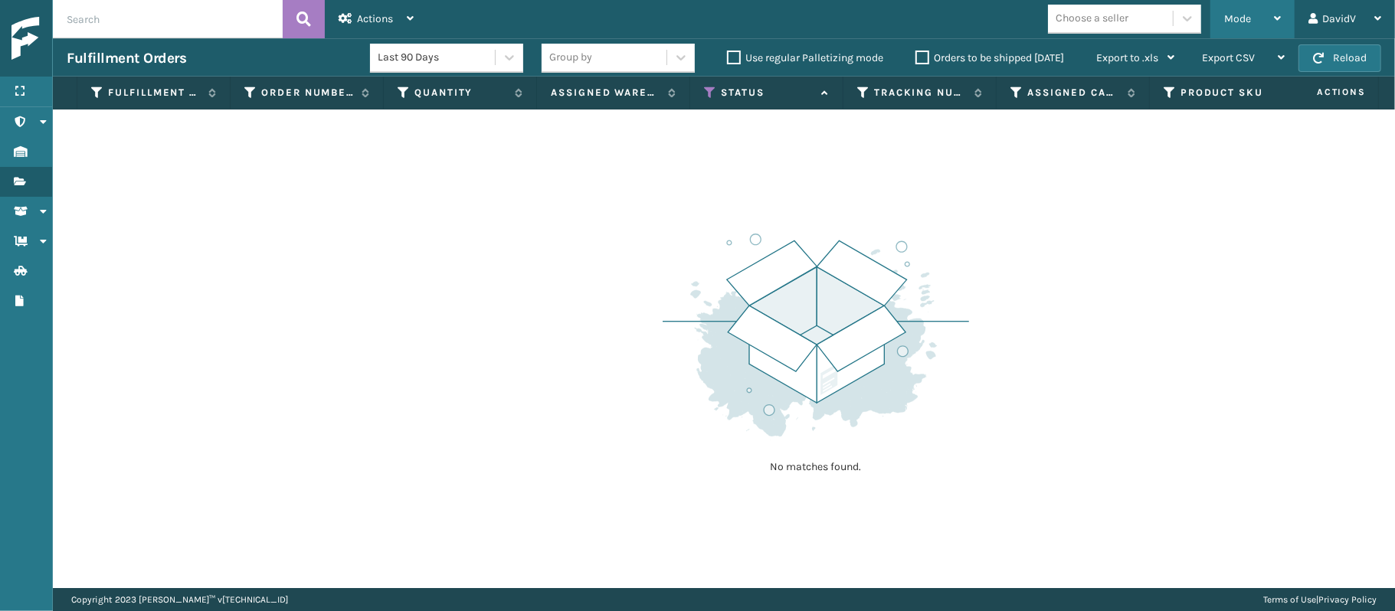
click at [1251, 13] on div "Mode" at bounding box center [1252, 19] width 57 height 38
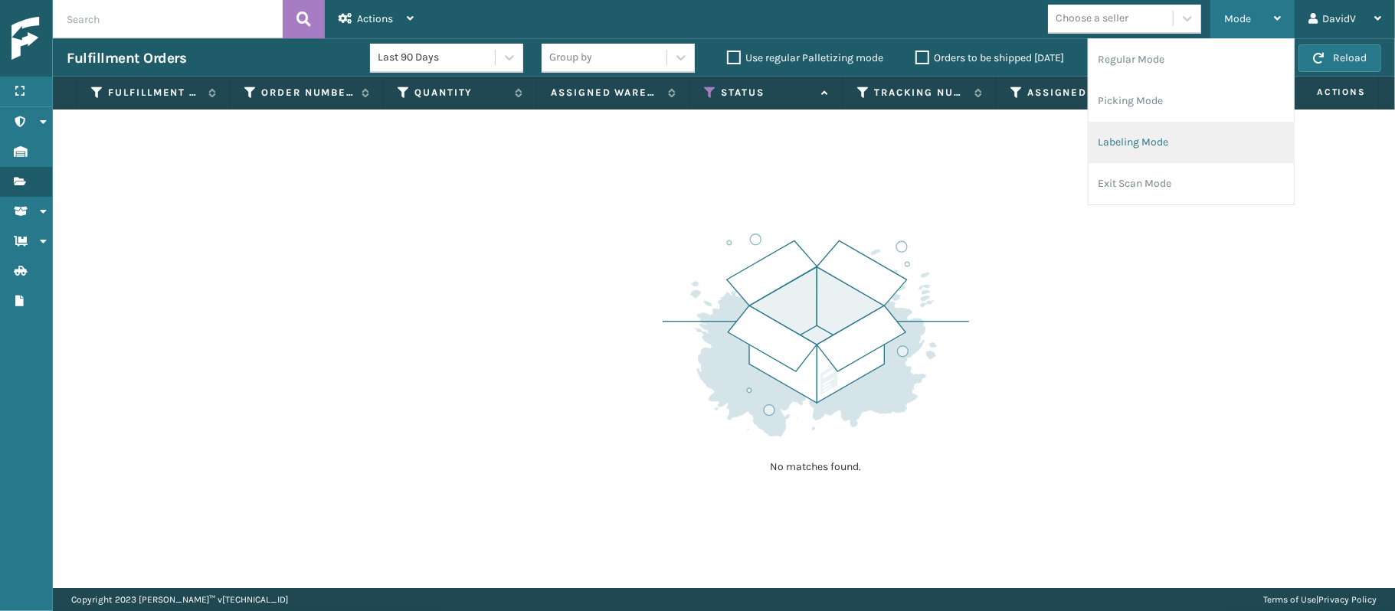
click at [1116, 146] on li "Labeling Mode" at bounding box center [1191, 142] width 205 height 41
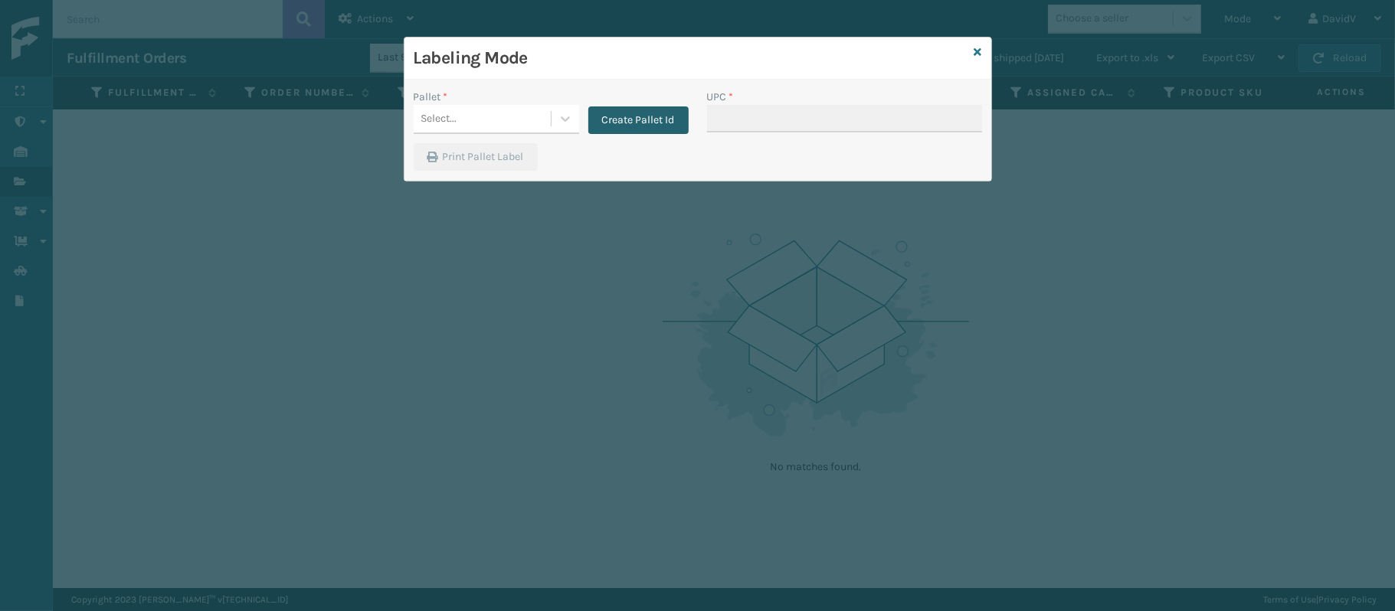
click at [665, 115] on button "Create Pallet Id" at bounding box center [638, 120] width 100 height 28
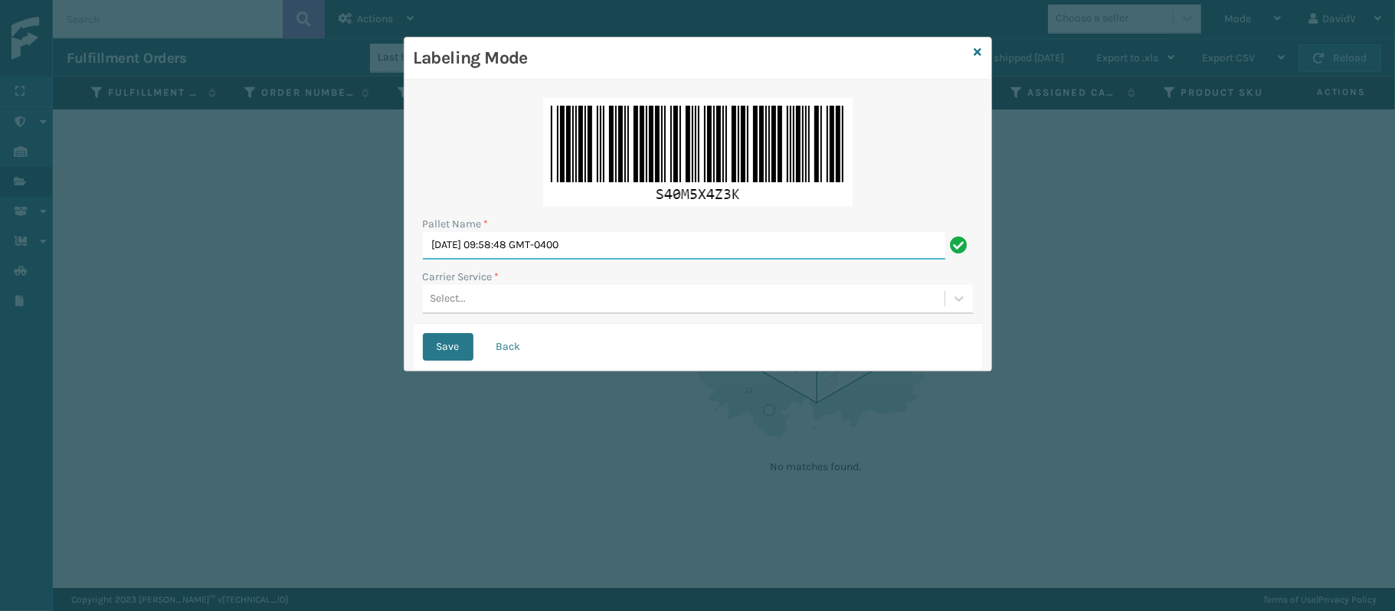
click at [531, 259] on input "[DATE] 09:58:48 GMT-0400" at bounding box center [684, 246] width 522 height 28
click at [500, 314] on div "Pallet Name * LPN 519799 Carrier Service * Select..." at bounding box center [698, 206] width 568 height 235
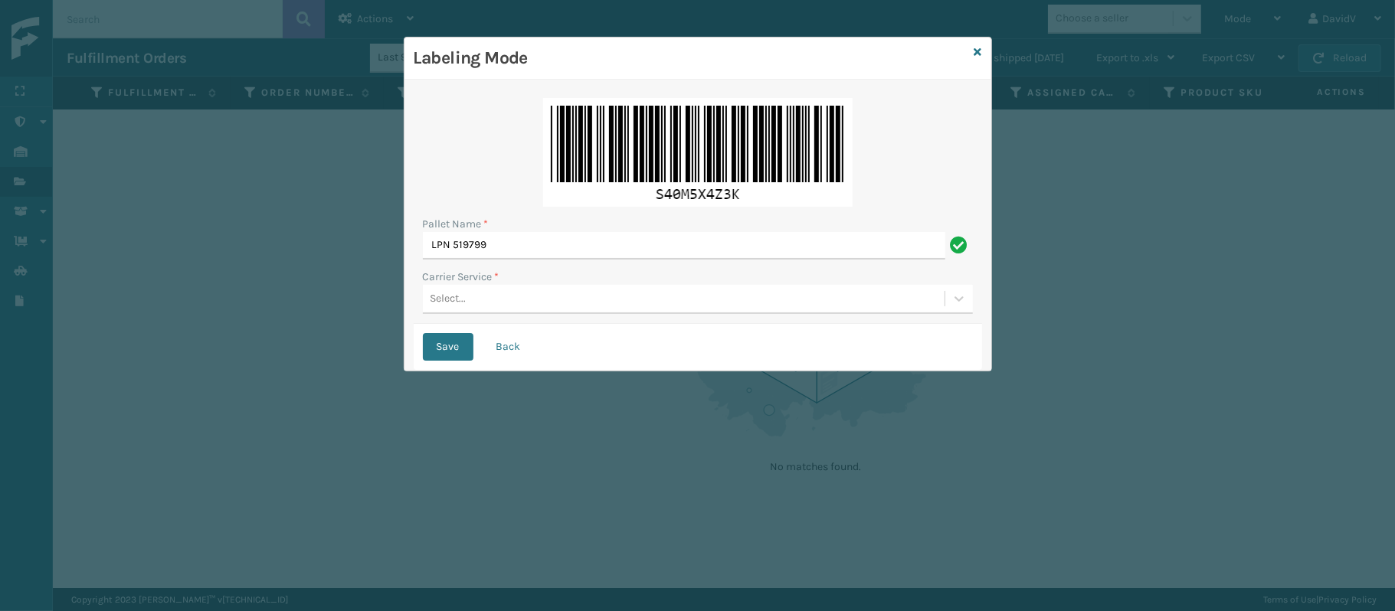
click at [500, 313] on div "Pallet Name * LPN 519799 Carrier Service * Select..." at bounding box center [698, 206] width 568 height 235
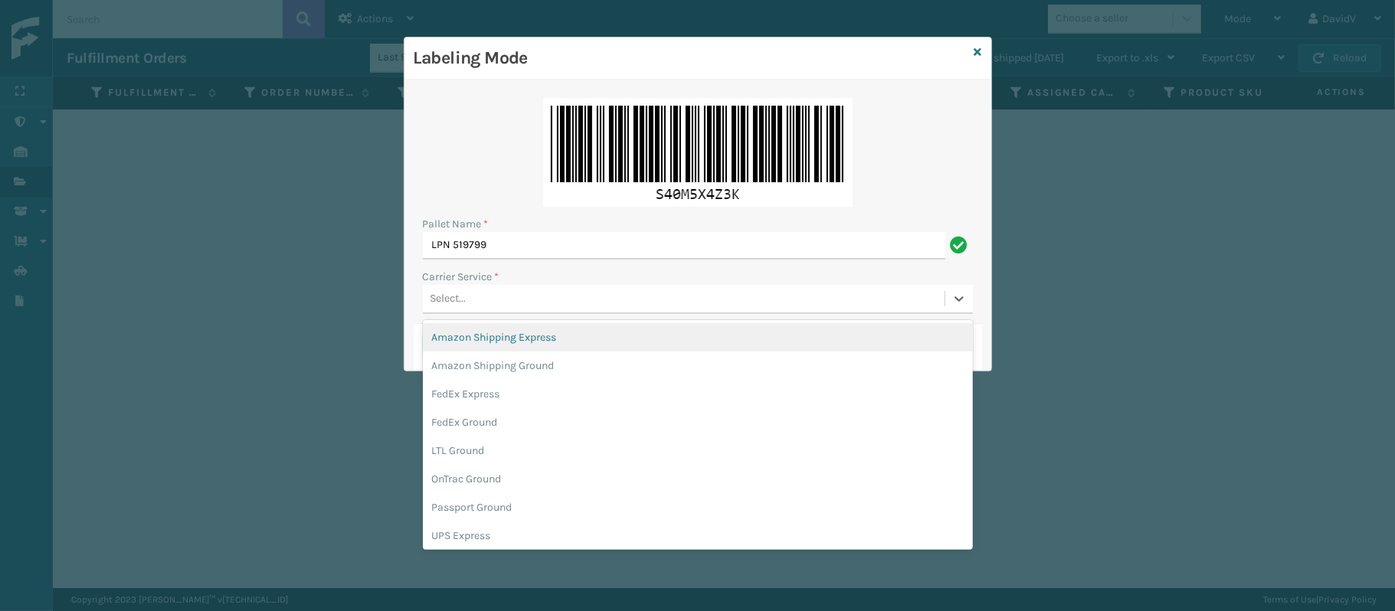
click at [500, 310] on div "Select..." at bounding box center [698, 299] width 550 height 29
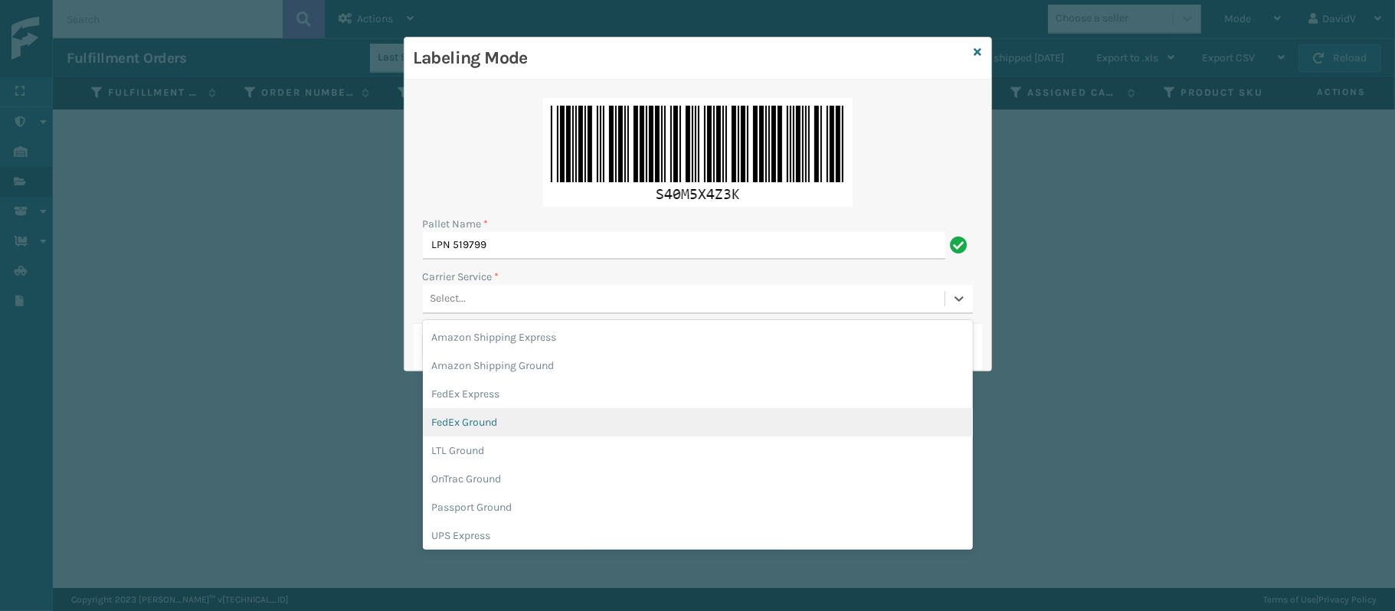
click at [498, 420] on div "FedEx Ground" at bounding box center [698, 422] width 550 height 28
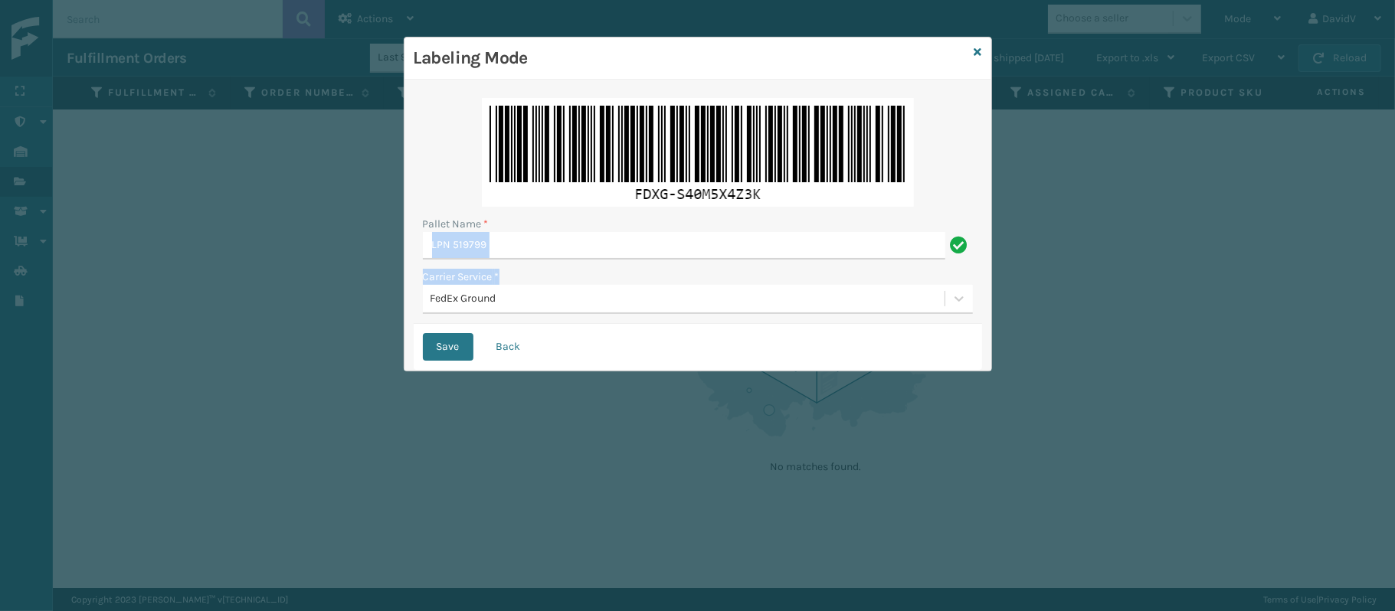
drag, startPoint x: 555, startPoint y: 260, endPoint x: 573, endPoint y: 245, distance: 23.9
click at [573, 245] on div "Pallet Name * LPN 519799 Carrier Service * FedEx Ground" at bounding box center [698, 206] width 568 height 235
click at [573, 245] on input "LPN 519799" at bounding box center [684, 246] width 522 height 28
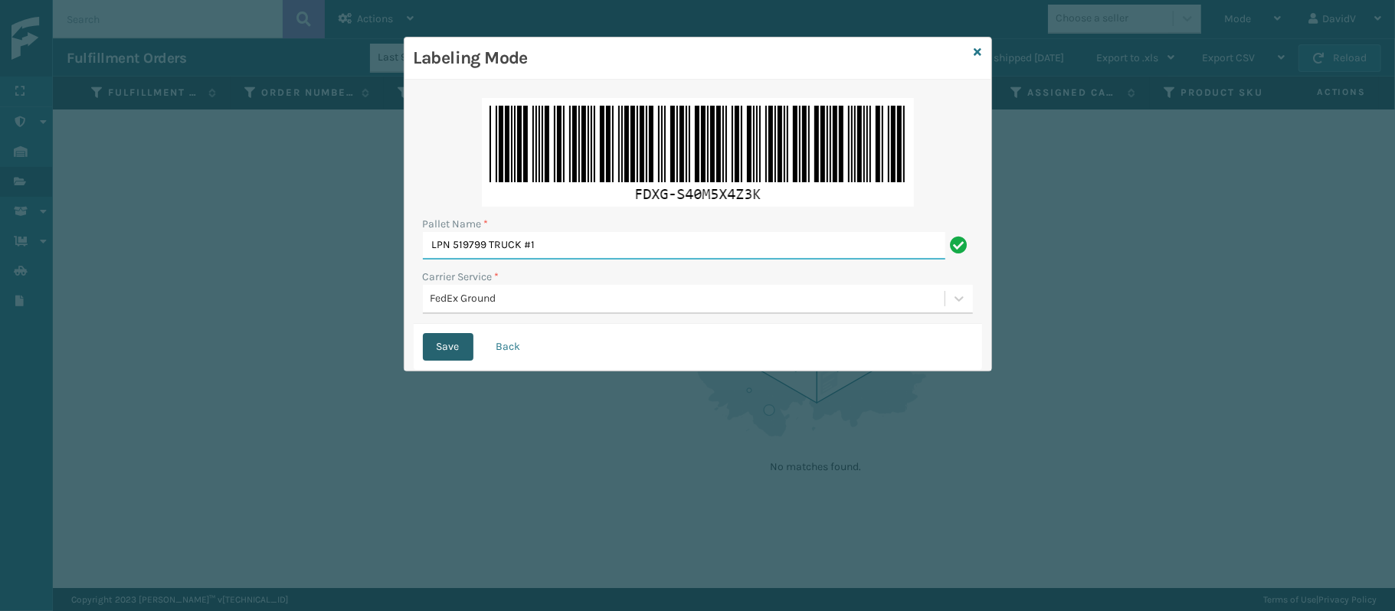
type input "LPN 519799 TRUCK #1"
click at [427, 352] on button "Save" at bounding box center [448, 347] width 51 height 28
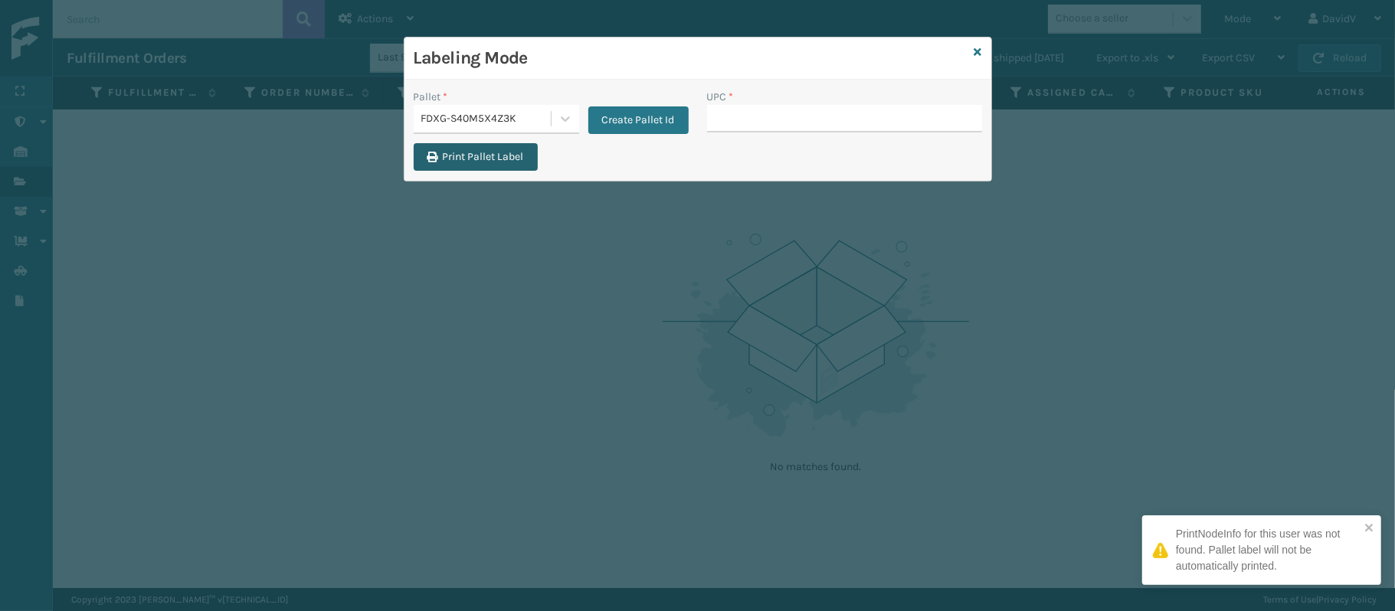
click at [501, 166] on button "Print Pallet Label" at bounding box center [476, 157] width 124 height 28
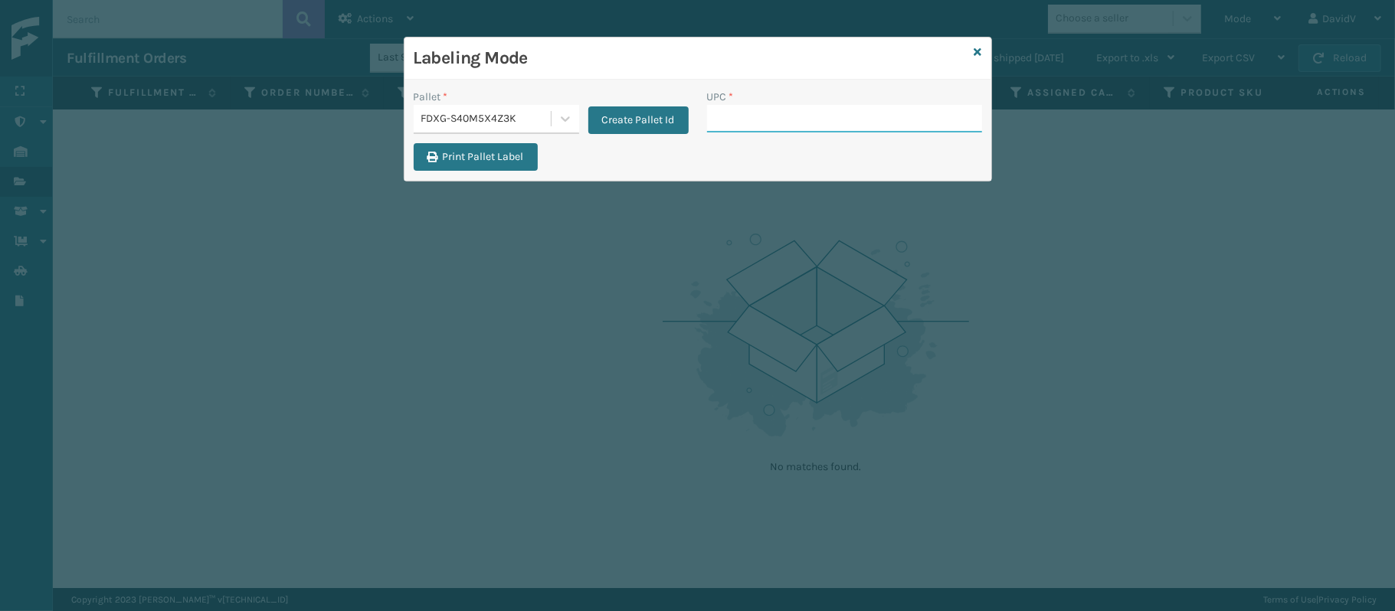
click at [811, 113] on input "UPC *" at bounding box center [844, 119] width 275 height 28
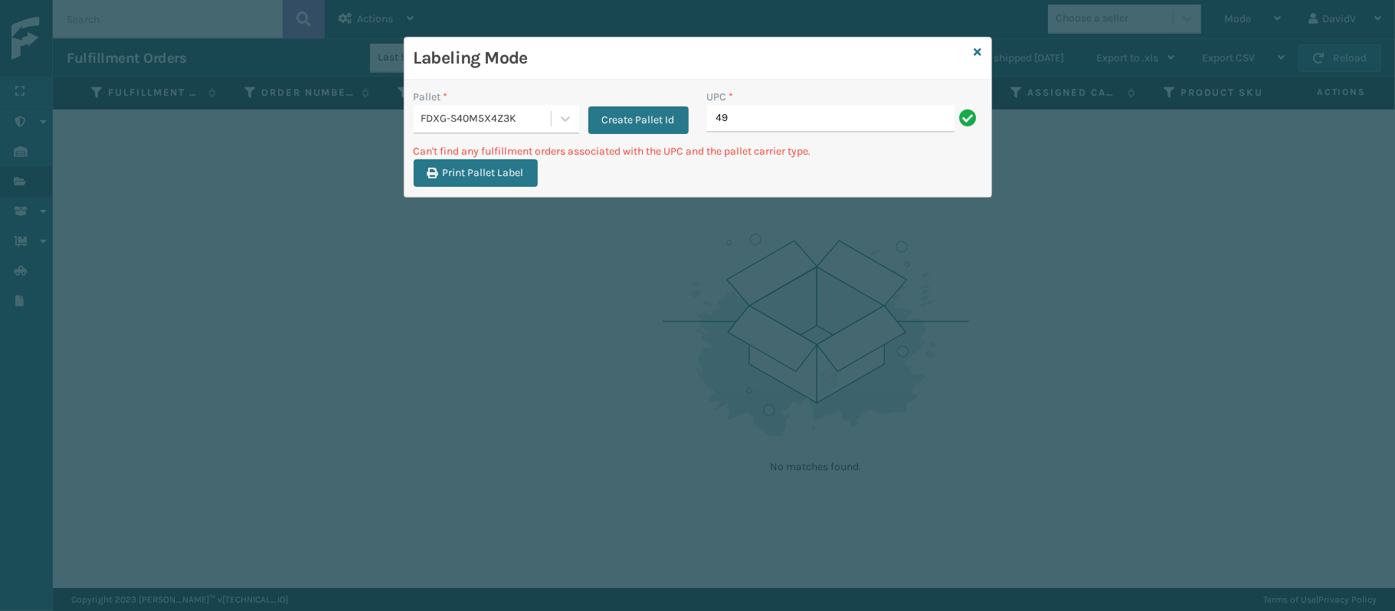
type input "4"
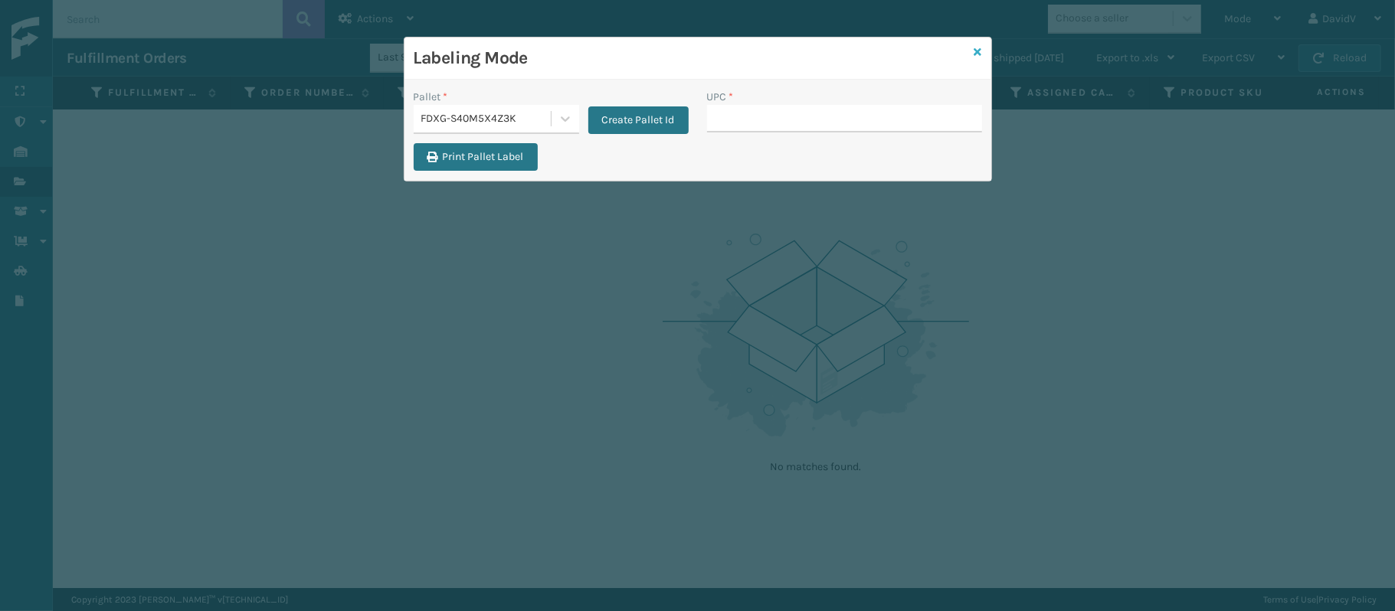
click at [975, 51] on icon at bounding box center [978, 52] width 8 height 11
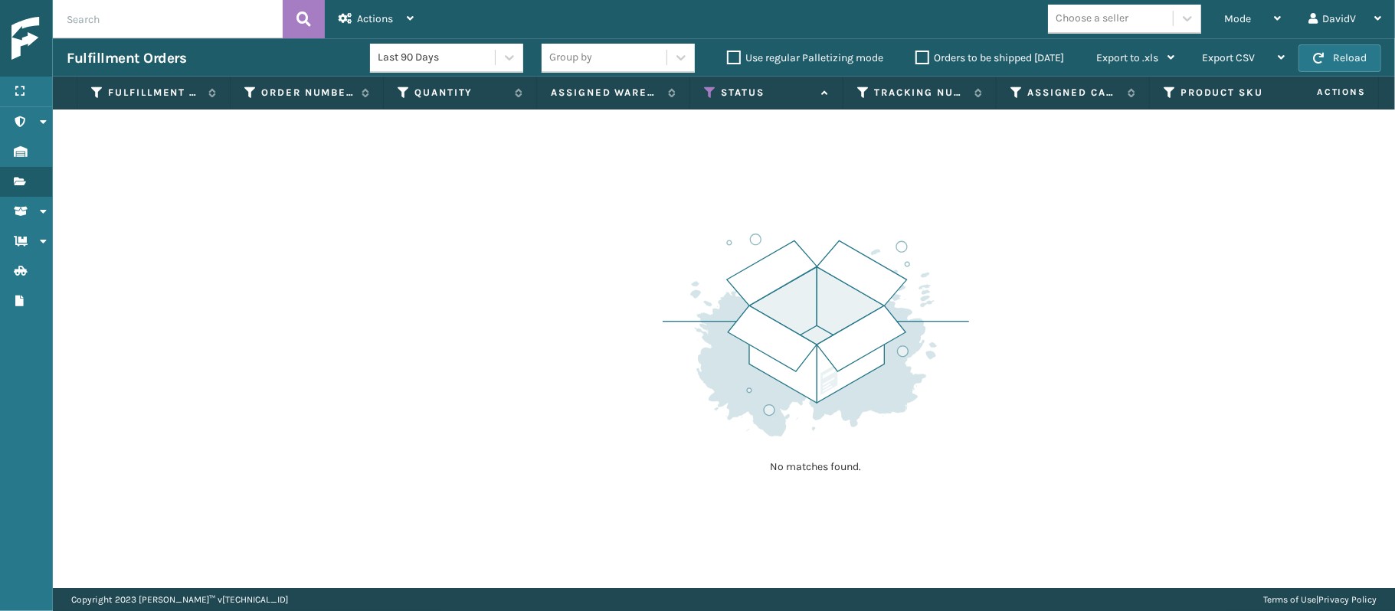
click at [1232, 21] on span "Mode" at bounding box center [1237, 18] width 27 height 13
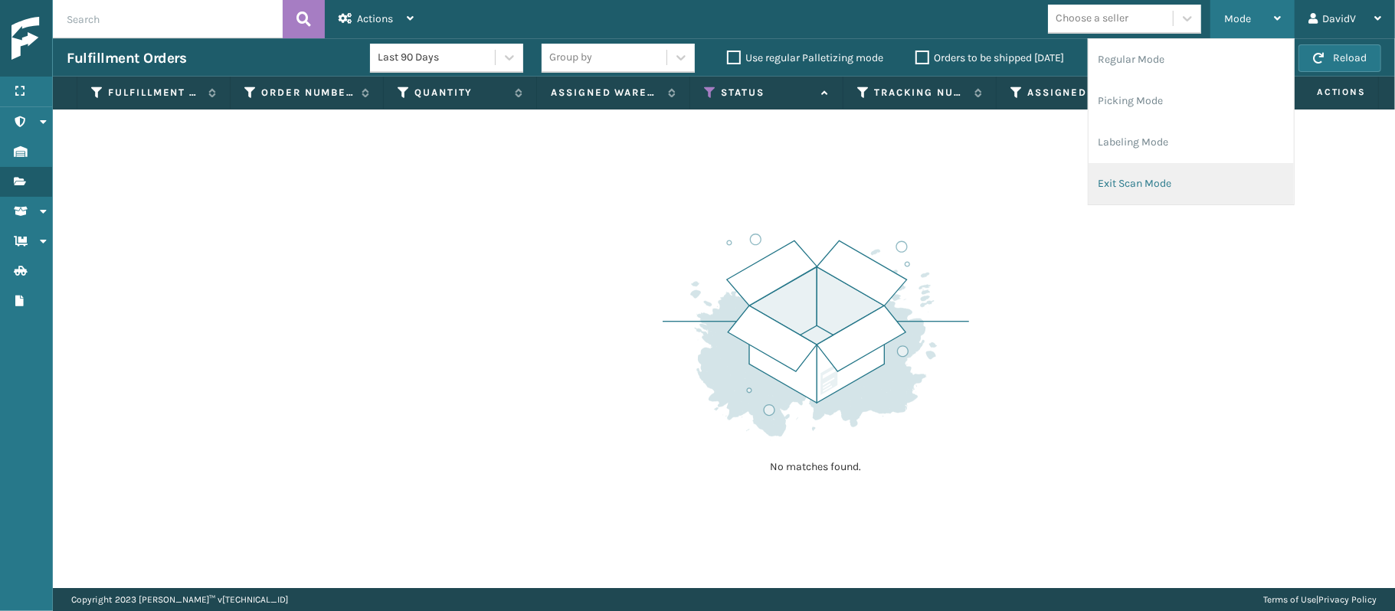
click at [1135, 169] on li "Exit Scan Mode" at bounding box center [1191, 183] width 205 height 41
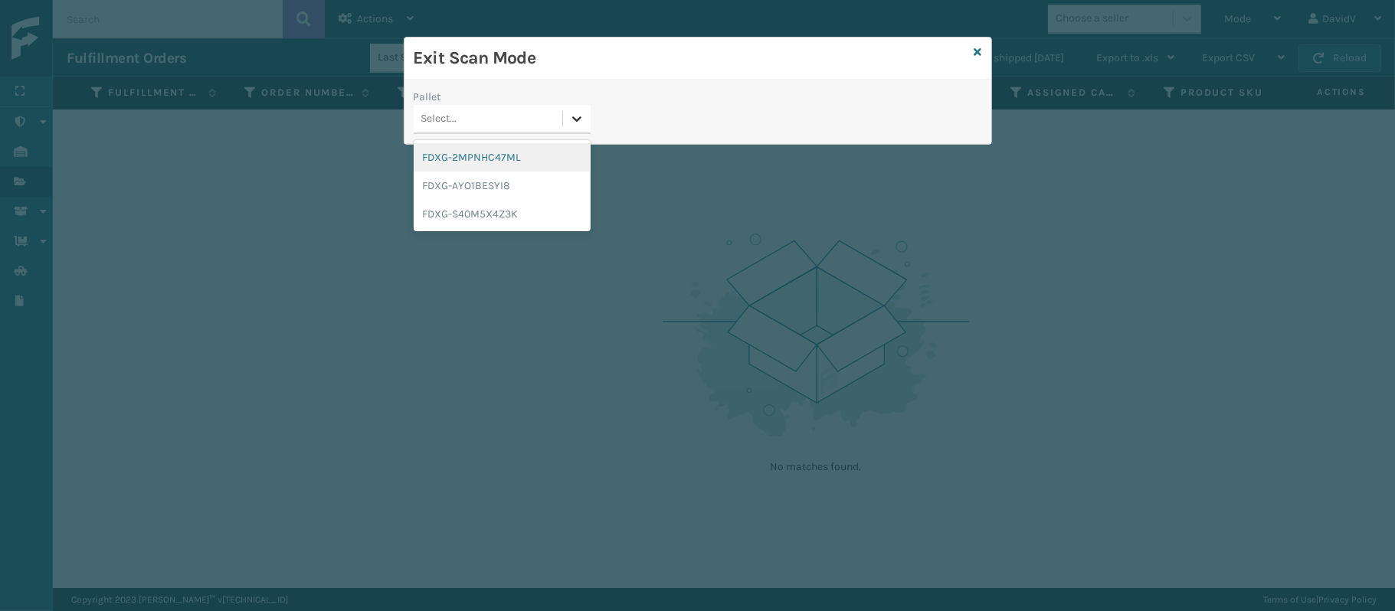
click at [582, 124] on icon at bounding box center [576, 118] width 15 height 15
click at [516, 215] on div "FDXG-S40M5X4Z3K" at bounding box center [502, 214] width 177 height 28
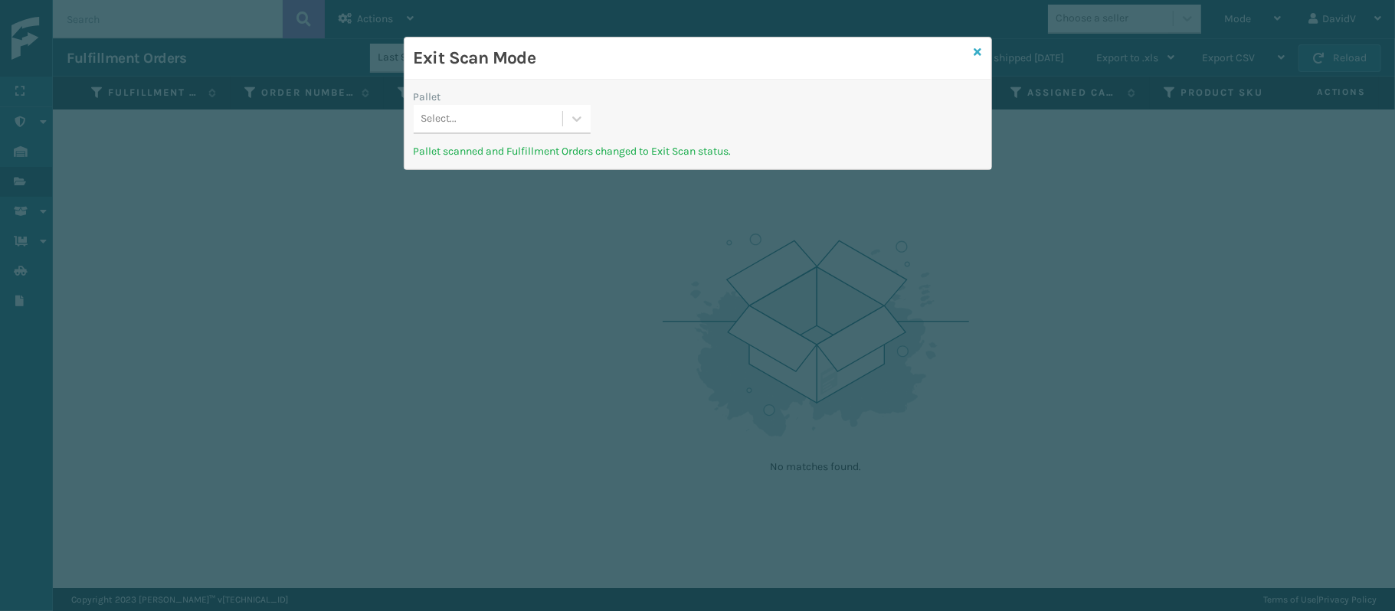
click at [974, 50] on icon at bounding box center [978, 52] width 8 height 11
